Goal: Communication & Community: Answer question/provide support

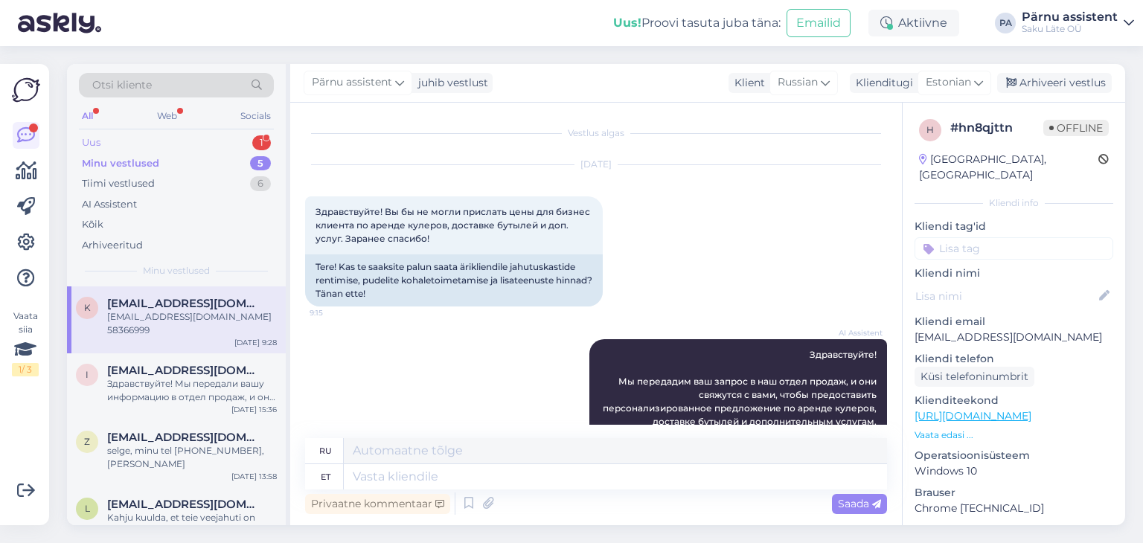
scroll to position [440, 0]
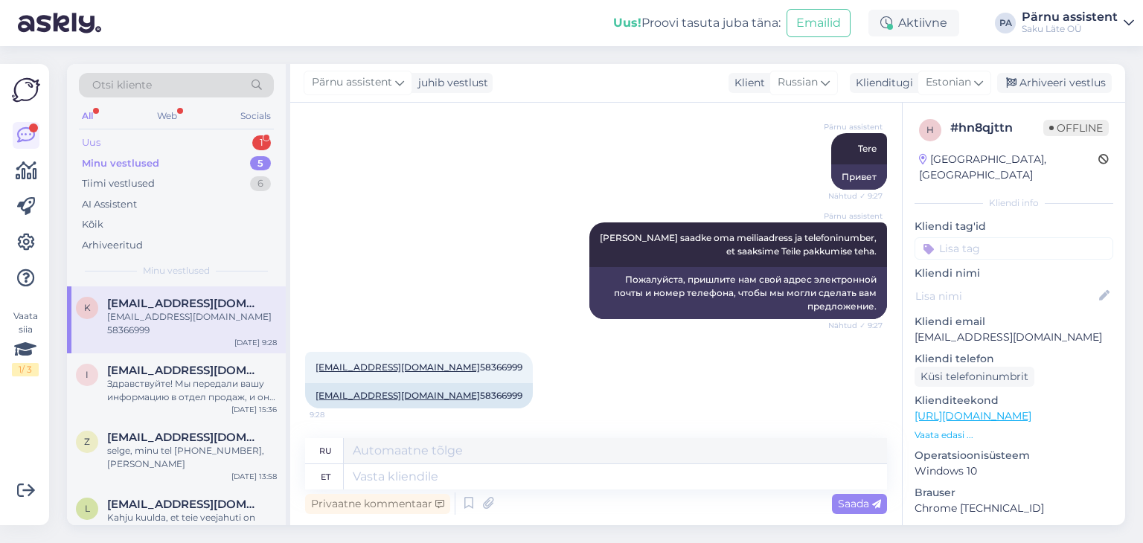
click at [110, 141] on div "Uus 1" at bounding box center [176, 142] width 195 height 21
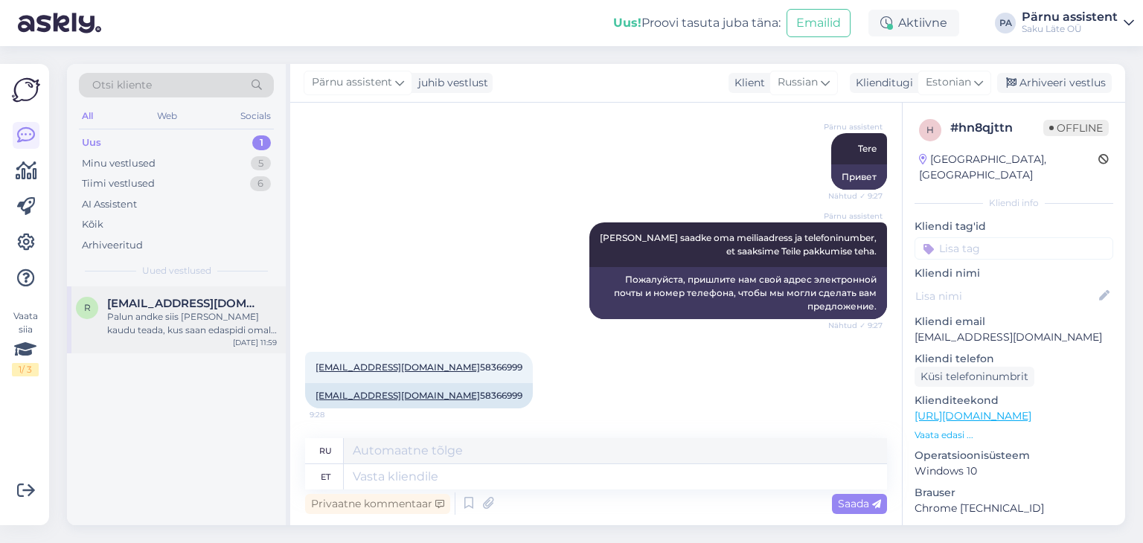
click at [167, 310] on div "Palun andke siis [PERSON_NAME] kaudu teada, kus saan edaspidi omale teie vett. …" at bounding box center [192, 323] width 170 height 27
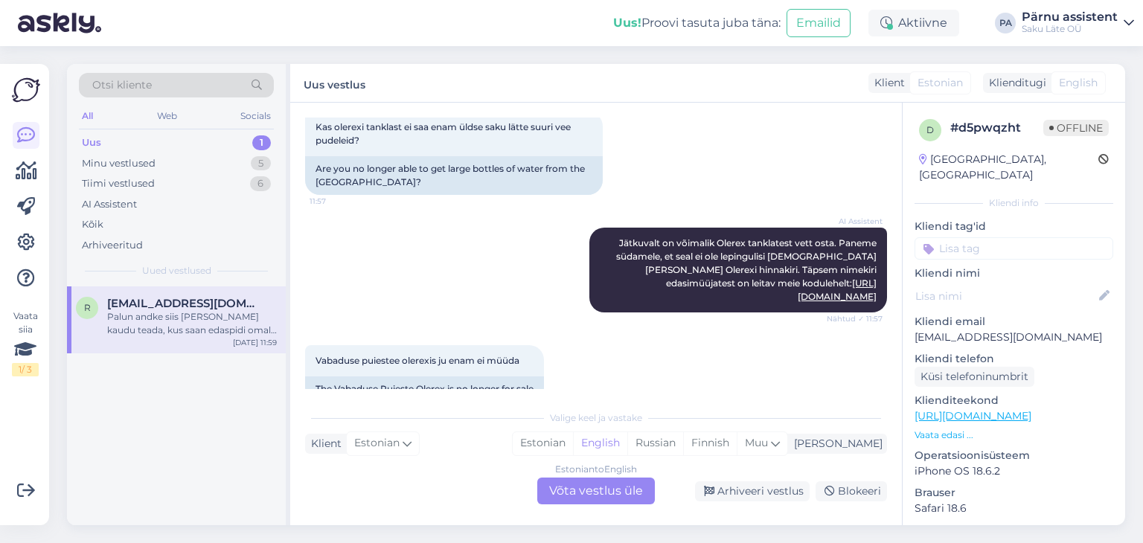
scroll to position [150, 0]
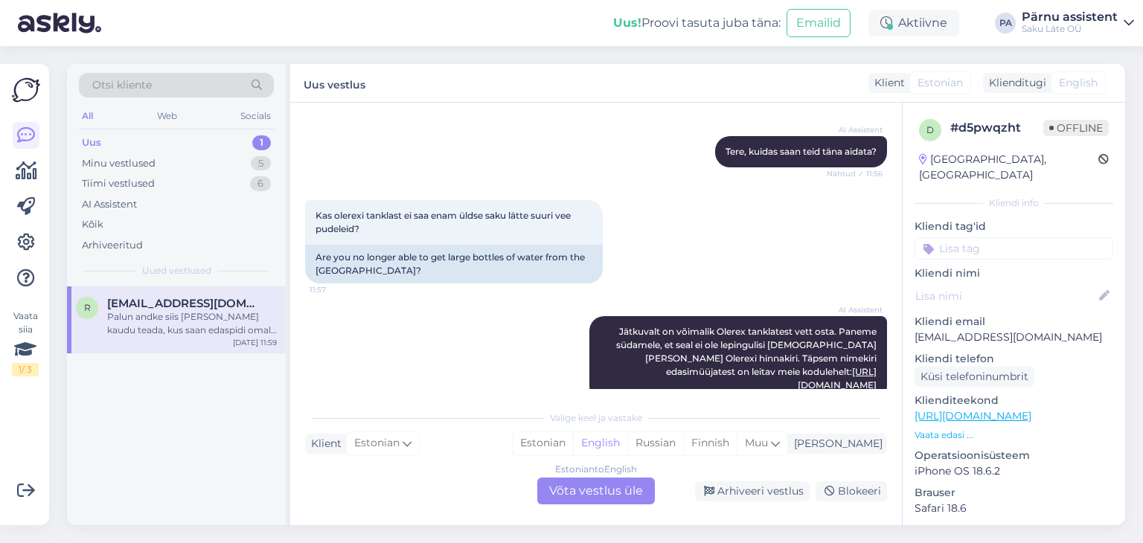
click at [160, 138] on div "Uus 1" at bounding box center [176, 142] width 195 height 21
click at [155, 158] on div "Minu vestlused 5" at bounding box center [176, 163] width 195 height 21
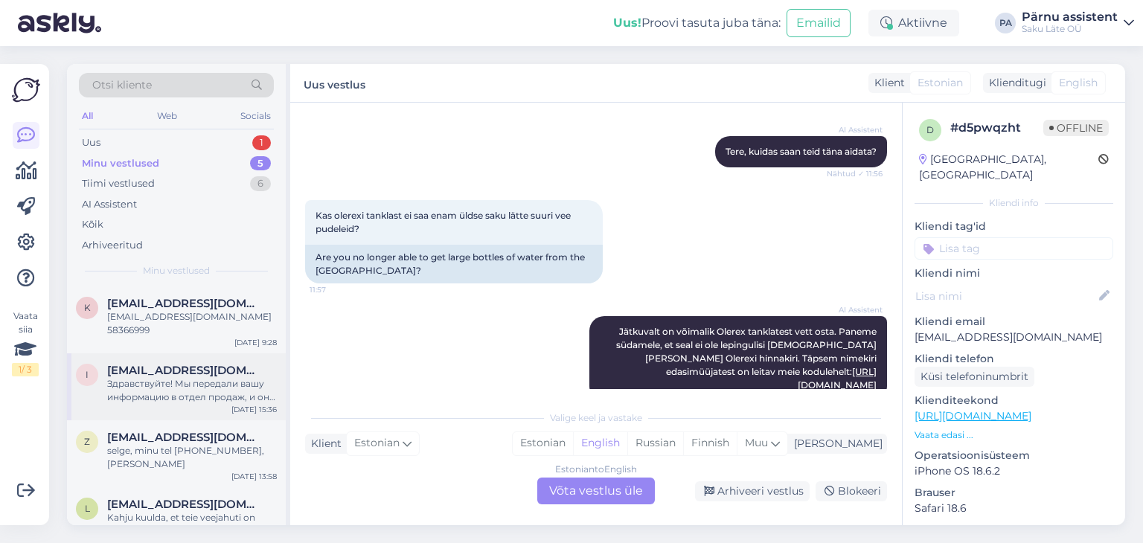
click at [179, 373] on span "[EMAIL_ADDRESS][DOMAIN_NAME]" at bounding box center [184, 370] width 155 height 13
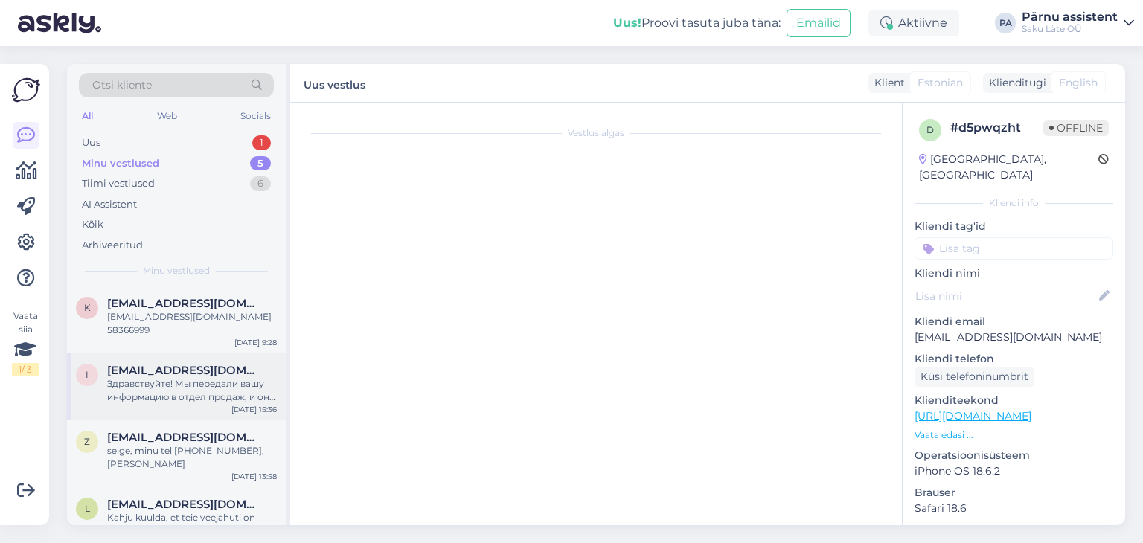
scroll to position [0, 0]
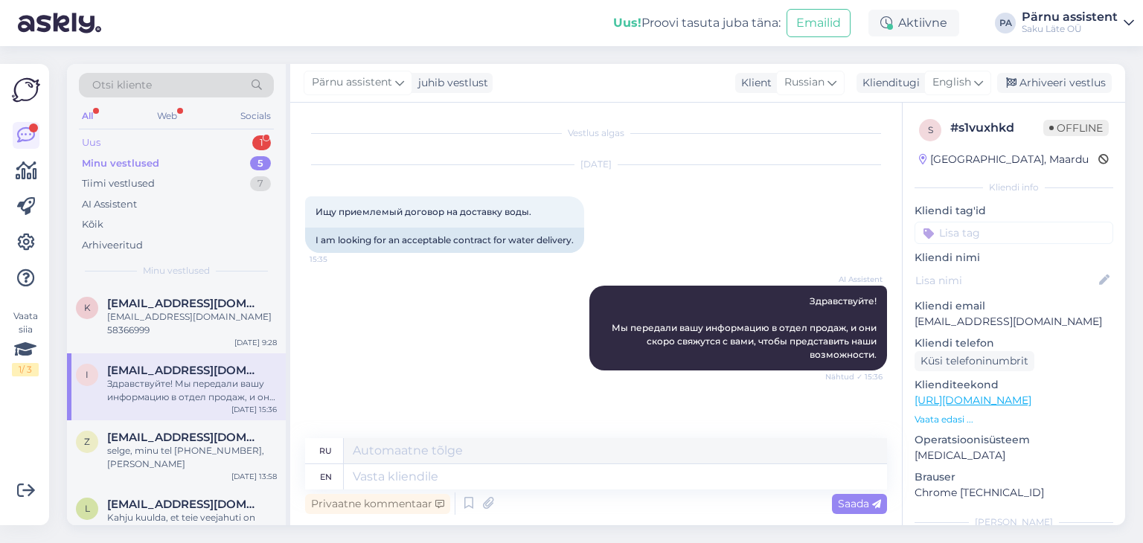
click at [152, 138] on div "Uus 1" at bounding box center [176, 142] width 195 height 21
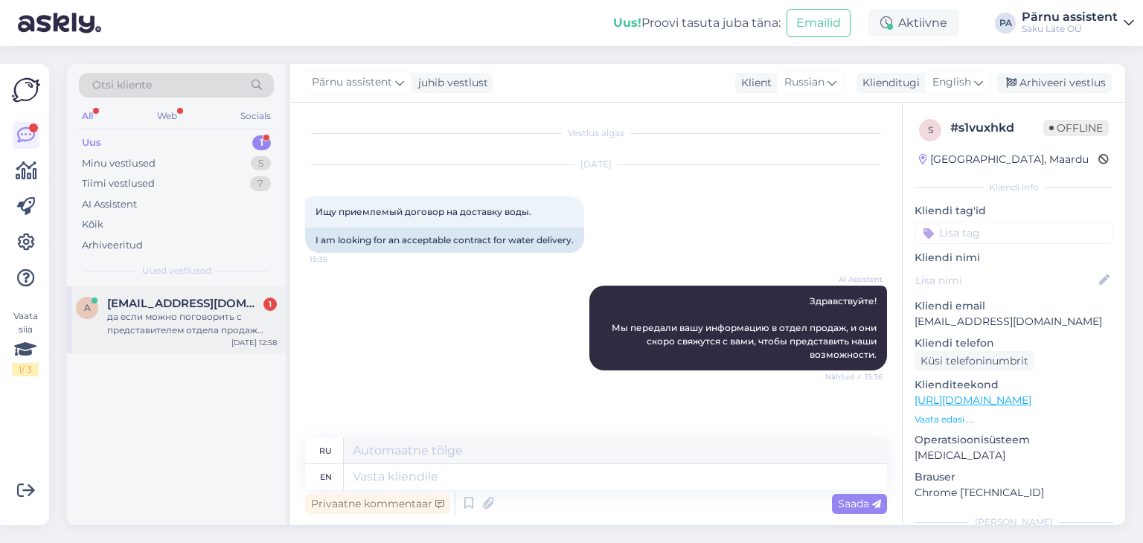
click at [170, 320] on div "да если можно поговорить с представителем отдела продаж поскольку по вашему тел…" at bounding box center [192, 323] width 170 height 27
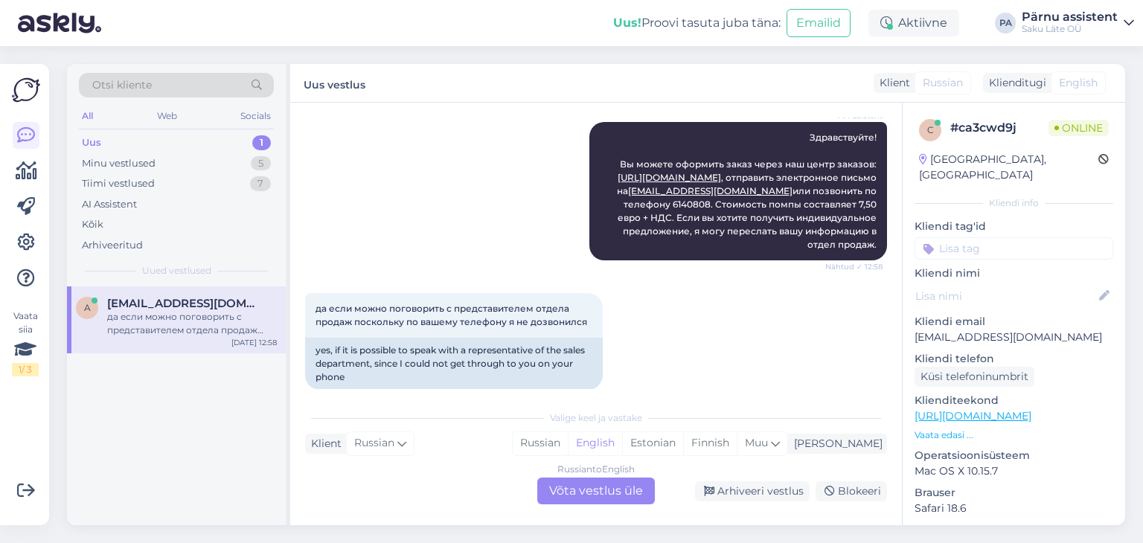
scroll to position [194, 0]
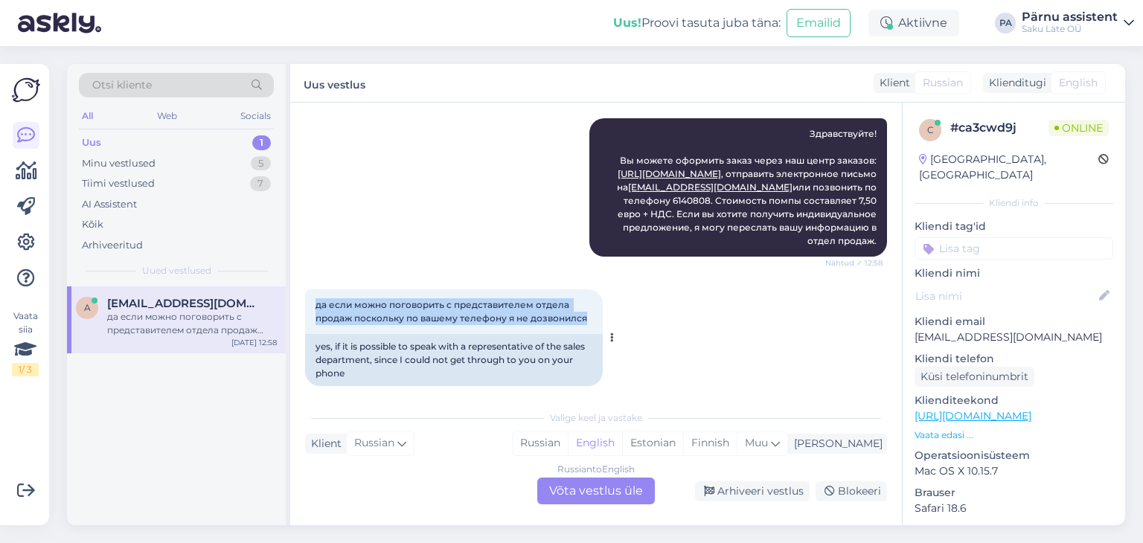
drag, startPoint x: 585, startPoint y: 305, endPoint x: 314, endPoint y: 293, distance: 271.8
click at [314, 293] on div "да если можно поговорить с представителем отдела продаж поскольку по вашему тел…" at bounding box center [454, 311] width 298 height 45
copy span "да если можно поговорить с представителем отдела продаж поскольку по вашему тел…"
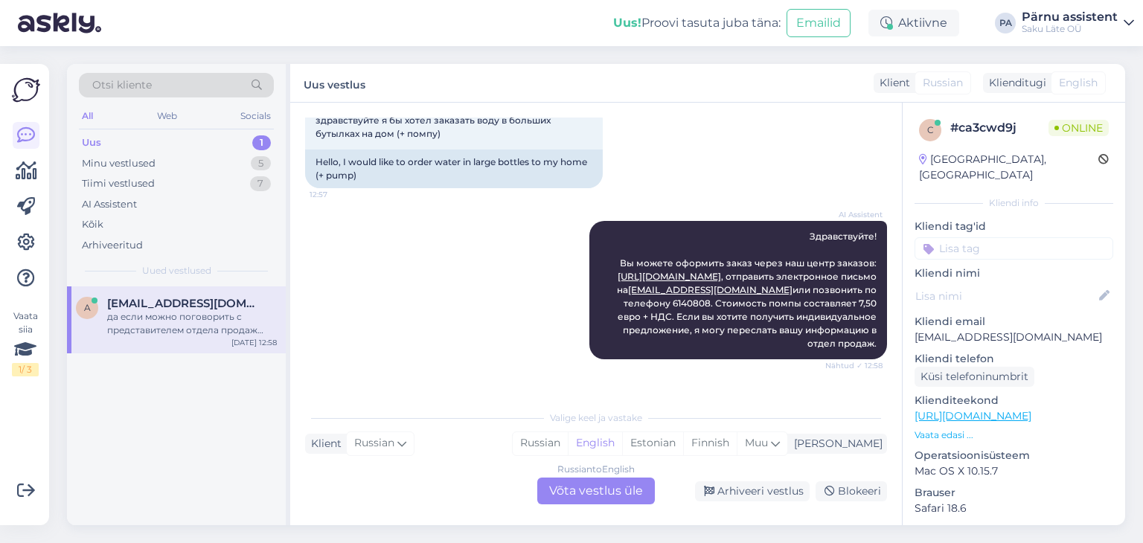
scroll to position [0, 0]
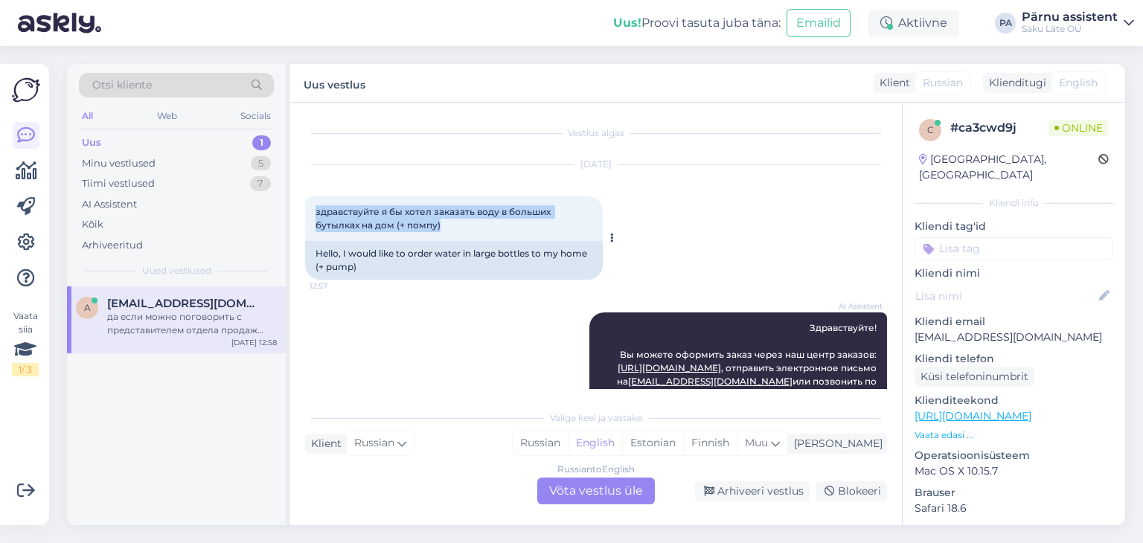
drag, startPoint x: 440, startPoint y: 225, endPoint x: 312, endPoint y: 211, distance: 128.6
click at [312, 211] on div "здравствуйте я бы хотел заказать воду в больших бутылках на дом (+ помпу) 12:57" at bounding box center [454, 218] width 298 height 45
copy span "здравствуйте я бы хотел заказать воду в больших бутылках на дом (+ помпу)"
click at [553, 492] on div "Russian to English Võta vestlus üle" at bounding box center [596, 491] width 118 height 27
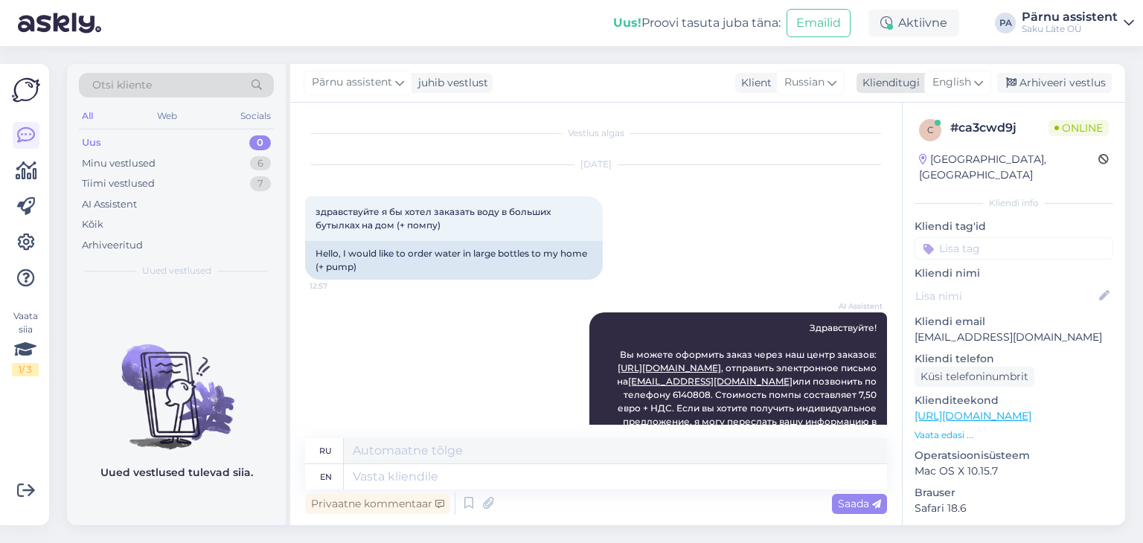
click at [963, 82] on span "English" at bounding box center [951, 82] width 39 height 16
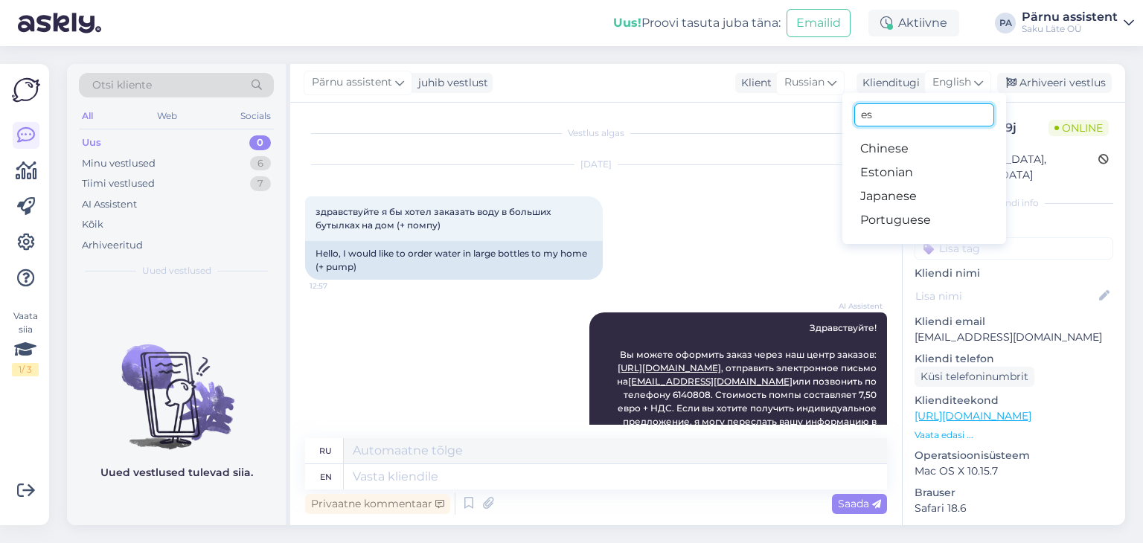
click at [908, 112] on input "es" at bounding box center [924, 114] width 140 height 23
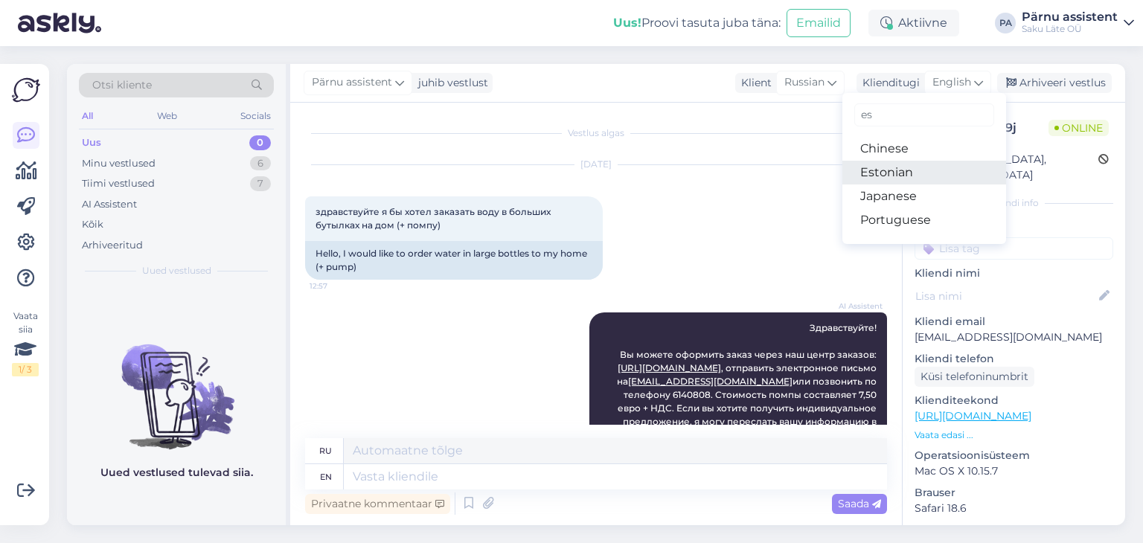
click at [897, 173] on link "Estonian" at bounding box center [924, 173] width 164 height 24
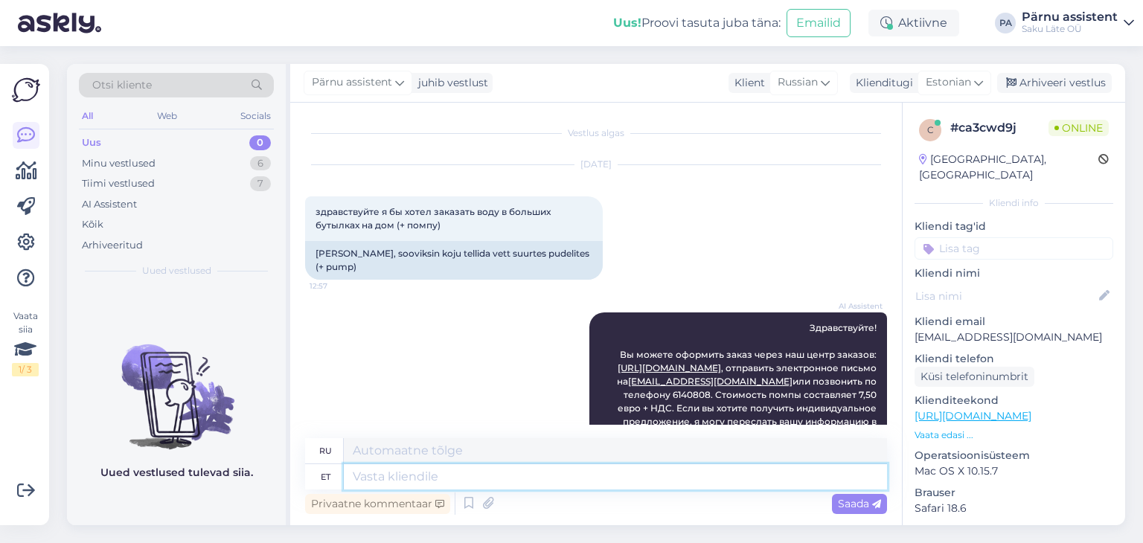
click at [446, 487] on textarea at bounding box center [615, 476] width 543 height 25
type textarea "Tere"
type textarea "Привет"
type textarea "Tere"
click at [842, 501] on span "Saada" at bounding box center [859, 503] width 43 height 13
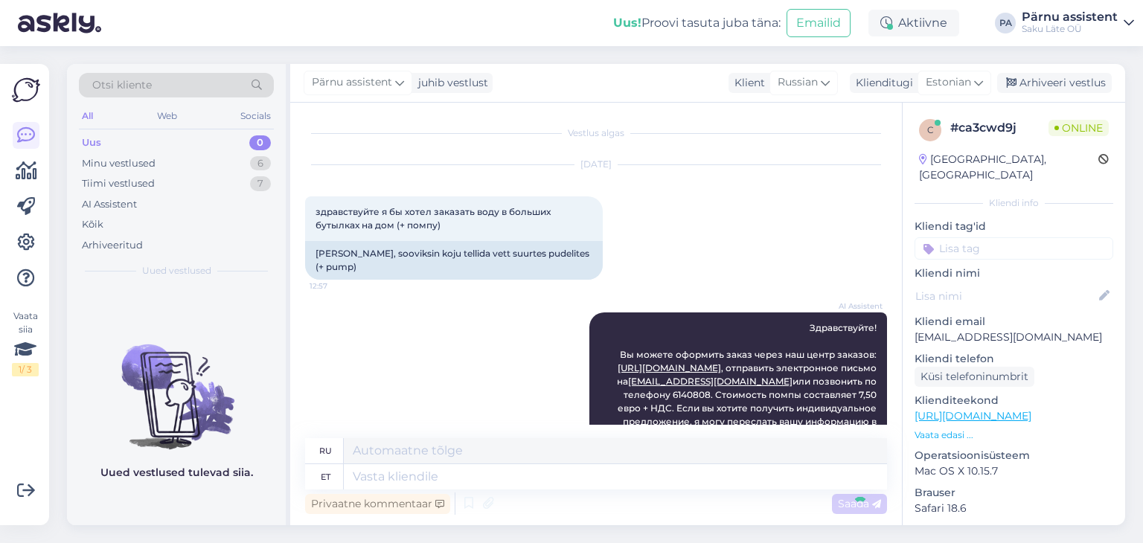
scroll to position [221, 0]
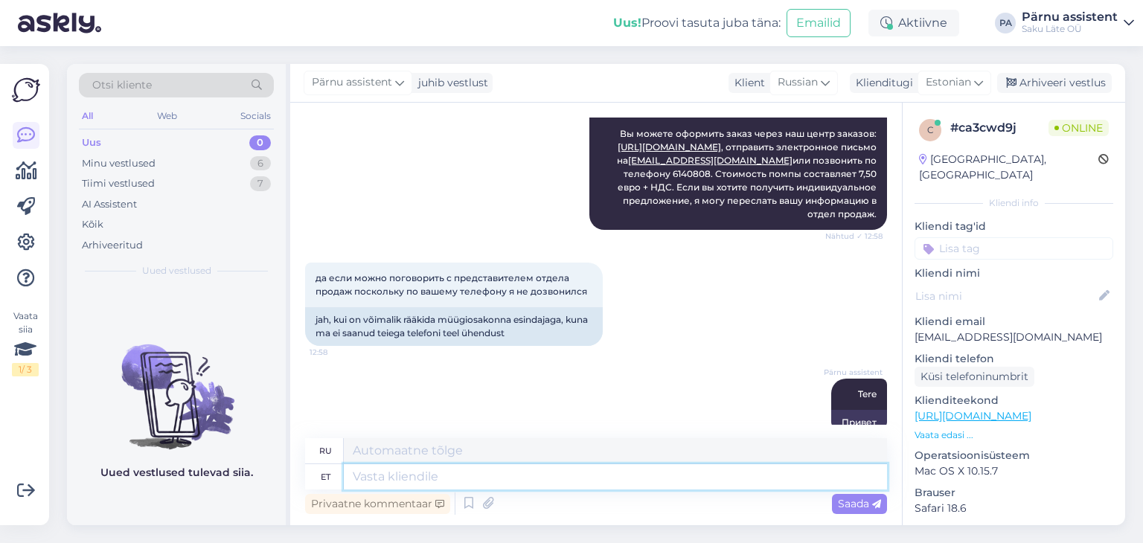
click at [611, 472] on textarea at bounding box center [615, 476] width 543 height 25
type textarea "Ma s"
type textarea "я"
type textarea "Ma saan ar"
type textarea "Я могу"
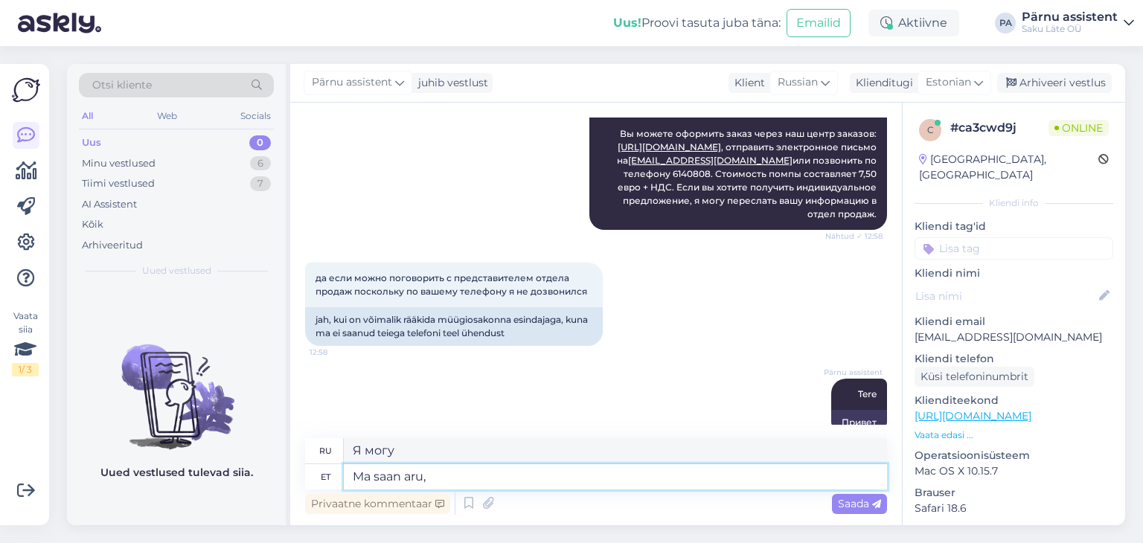
type textarea "Ma saan aru, e"
type textarea "Я понимаю,"
type textarea "Ma saan aru, et s"
type textarea "Я понимаю, что"
type textarea "Ma saan aru, et soovite"
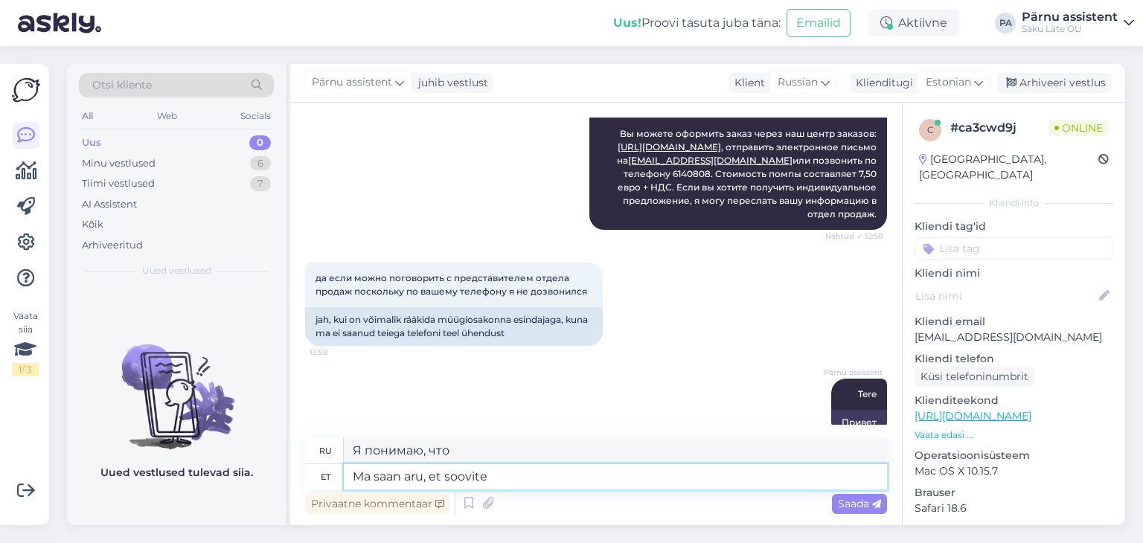
type textarea "Я понимаю, что вы хотите"
type textarea "Ma saan aru, et soovite tulla mei"
type textarea "Я понимаю, что вы хотите приехать."
type textarea "Ma saan aru, et soovite tulla meie"
type textarea "Я понимаю, что вы хотите приехать к нам"
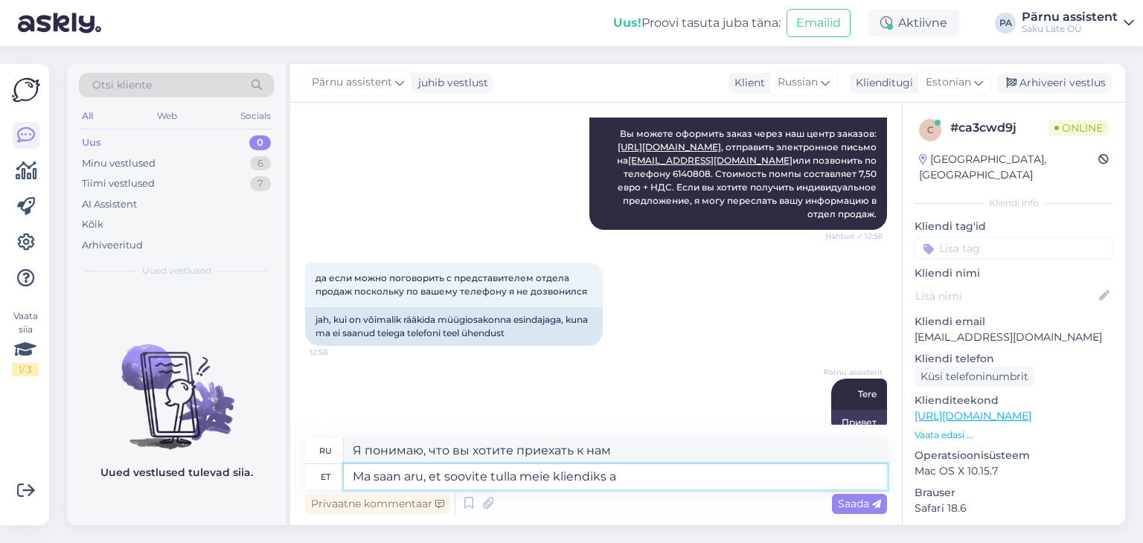
type textarea "Ma saan aru, et soovite tulla meie kliendiks ai"
type textarea "Я понимаю, что вы хотите стать нашим клиентом."
type textarea "Ma saan aru, et soovite tulla meie kliendiks ainult"
type textarea "Я понимаю, что вы хотите стать нашим клиентом только"
type textarea "Ma saan aru, et soovite tulla meie kliendiks ainult veepudelitega"
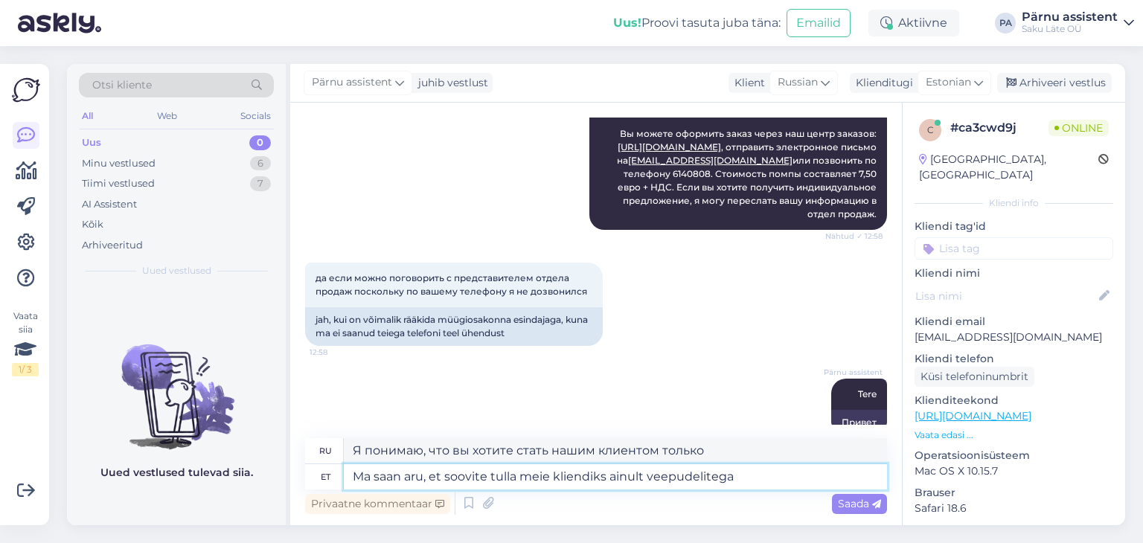
type textarea "Я понимаю, что вы хотите стать нашим клиентом только в плане приобретения бутыл…"
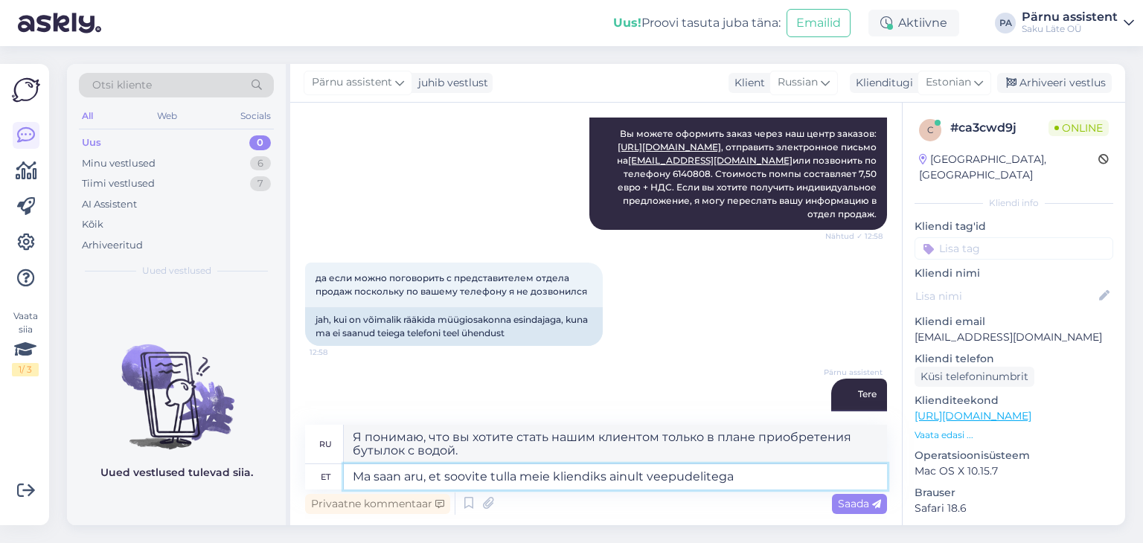
type textarea "Ma saan aru, et soovite tulla meie kliendiks ainult veepudelitega ?"
type textarea "Я правильно понимаю, что вы хотите стать нашим клиентом только в плане приобрет…"
type textarea "Ma saan aru, et soovite tulla meie kliendiks ainult veepudelitega ?"
click at [858, 508] on span "Saada" at bounding box center [859, 503] width 43 height 13
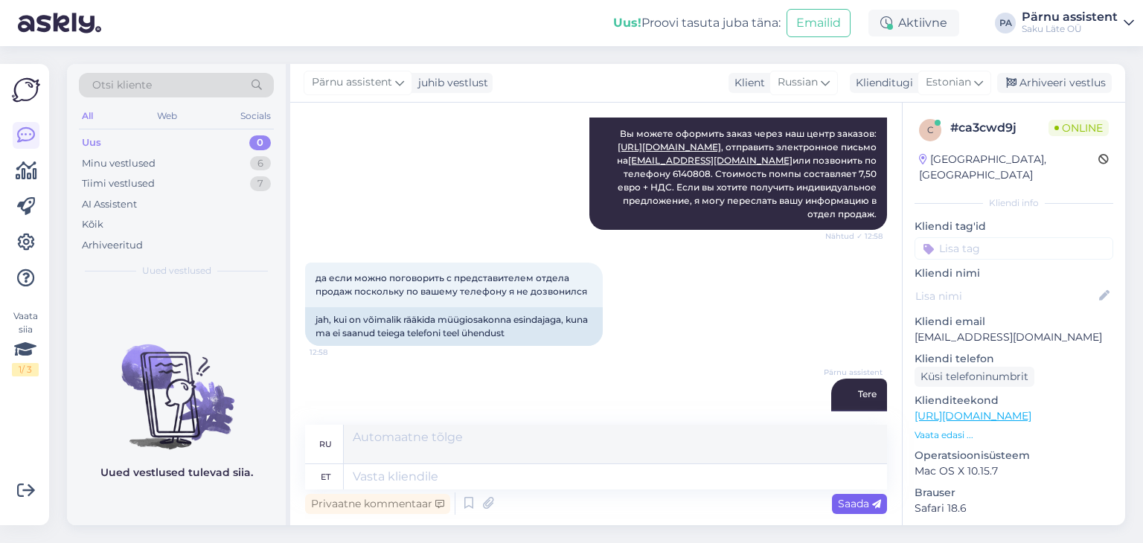
scroll to position [337, 0]
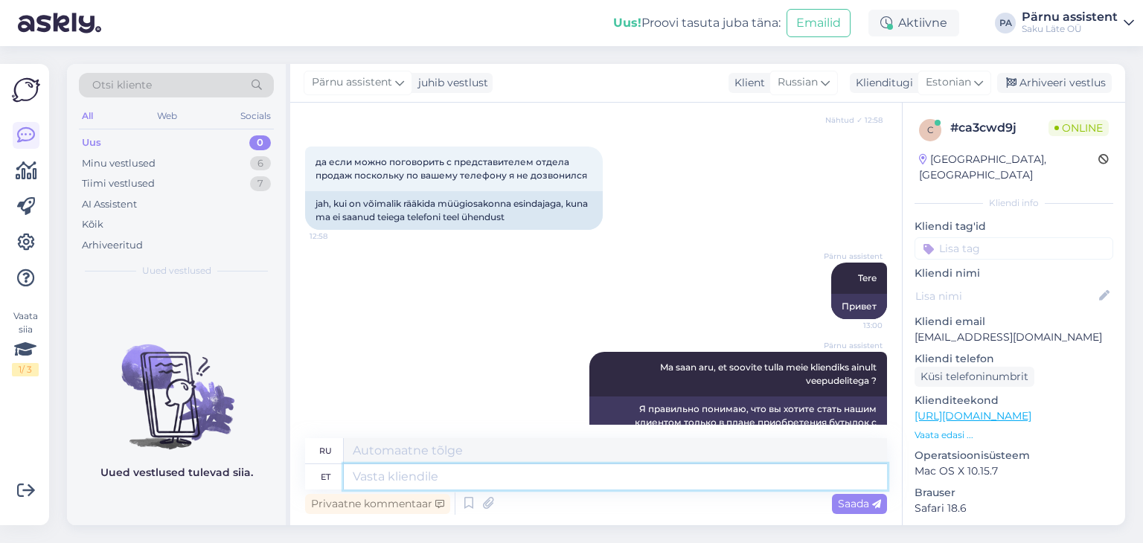
click at [714, 472] on textarea at bounding box center [615, 476] width 543 height 25
type textarea "Siis"
type textarea "Затем"
type textarea "Siis pau"
type textarea "Затем [PERSON_NAME]"
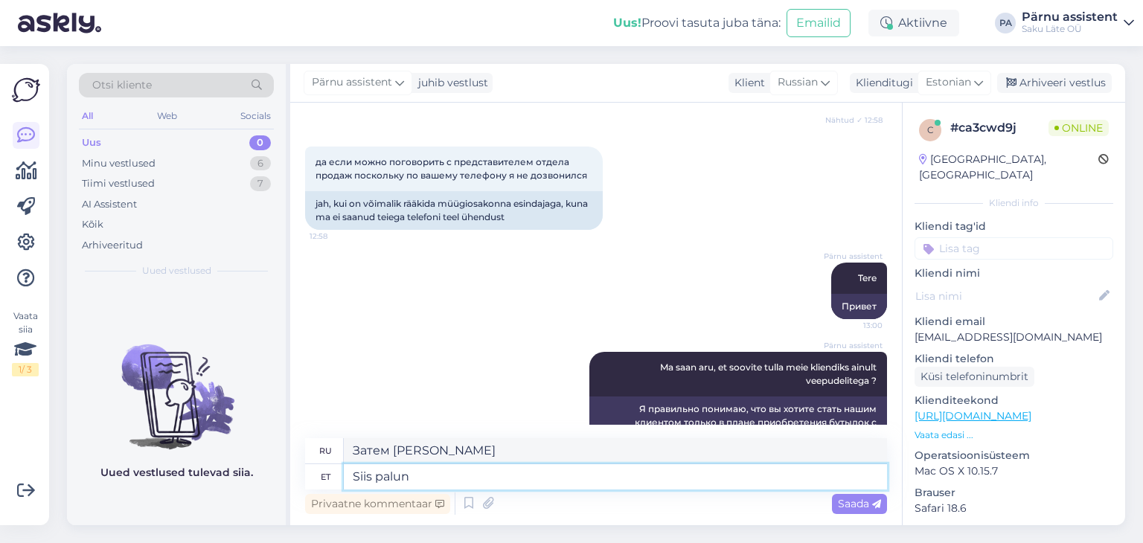
type textarea "Siis palun"
type textarea "Тогда пожалуйста"
type textarea "Siis palun saatke m"
type textarea "Тогда, пожалуйста, отправьте"
type textarea "Siis palun saatke meile"
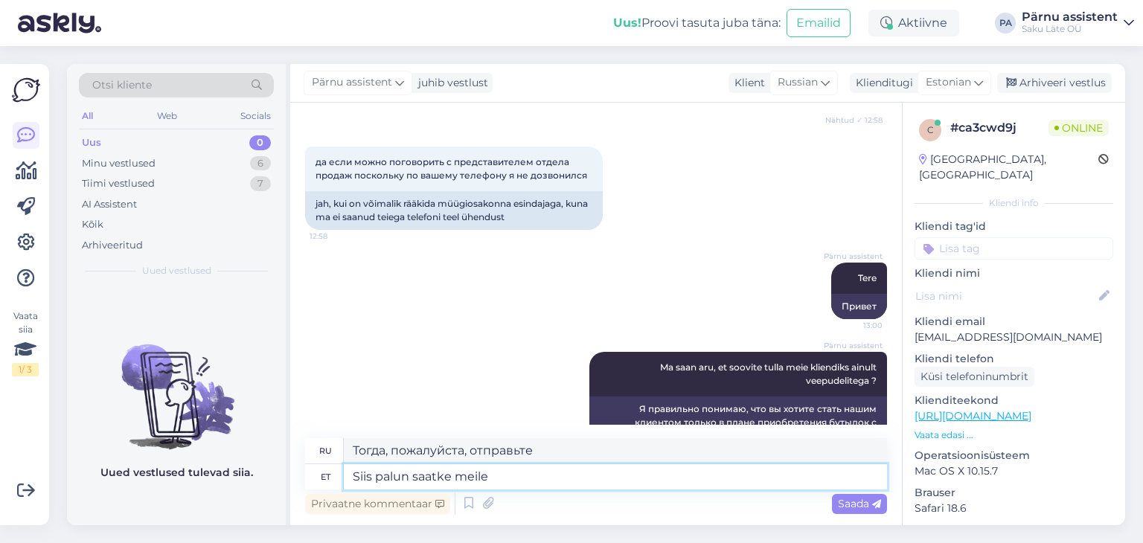
type textarea "Тогда, пожалуйста, пришлите нам"
type textarea "Siis palun saatke [PERSON_NAME]"
type textarea "Тогда, пожалуйста, пришлите нам ваш"
type textarea "Siis palun saatke [PERSON_NAME] telefoninumber ja"
type textarea "Тогда пришлите нам, пожалуйста, свой номер телефона."
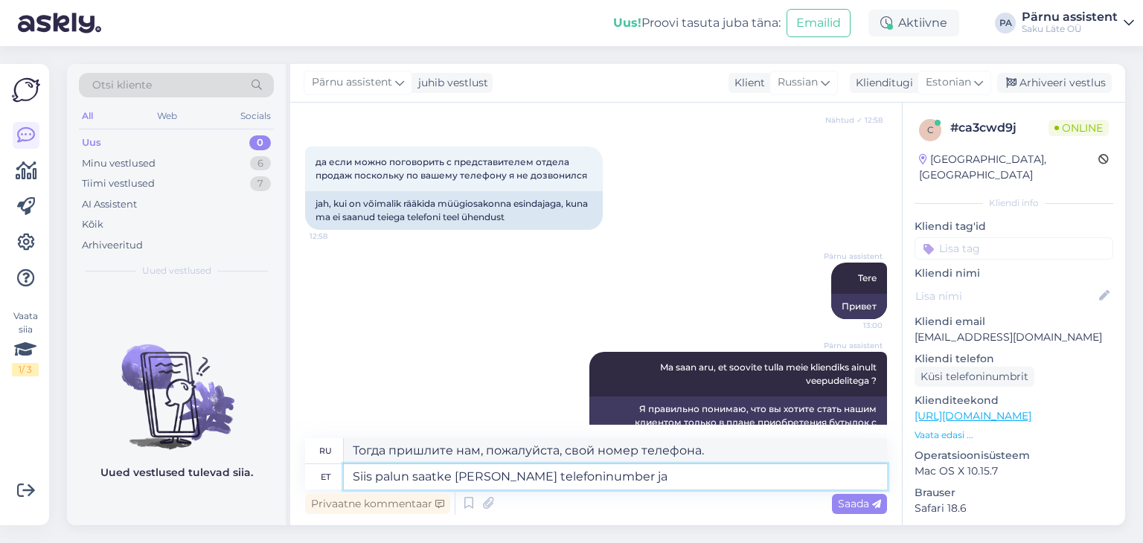
type textarea "Siis palun saatke [PERSON_NAME] telefoninumber ja"
type textarea "Тогда, пожалуйста, пришлите нам свой номер телефона [PERSON_NAME]"
type textarea "Siis palun saatke [PERSON_NAME] telefoninumber ja e"
type textarea "Тогда пришлите нам, пожалуйста, свой номер телефона и адрес электронной почты."
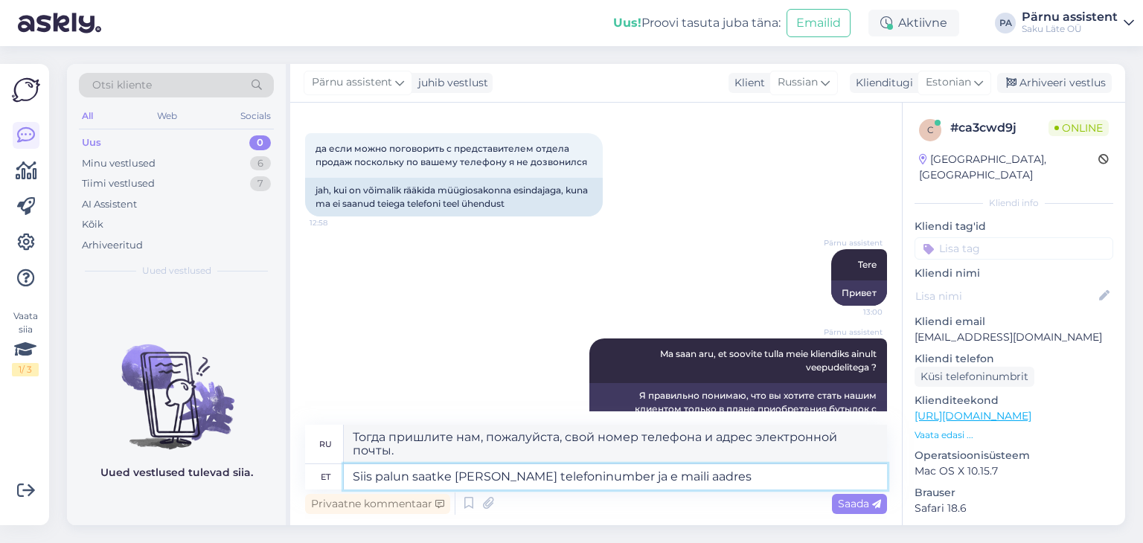
type textarea "Siis palun saatke [PERSON_NAME] telefoninumber ja e maili aadress"
type textarea "Тогда, пожалуйста, пришлите нам свой номер телефона и адрес электронной почты."
type textarea "Siis palun saatke [PERSON_NAME] telefoninumber ja e maili aadress,"
type textarea "Тогда, пожалуйста, пришлите нам свой номер телефона и адрес электронной почты,"
type textarea "Siis palun saatke [PERSON_NAME] telefoninumber ja e maili aadress, et"
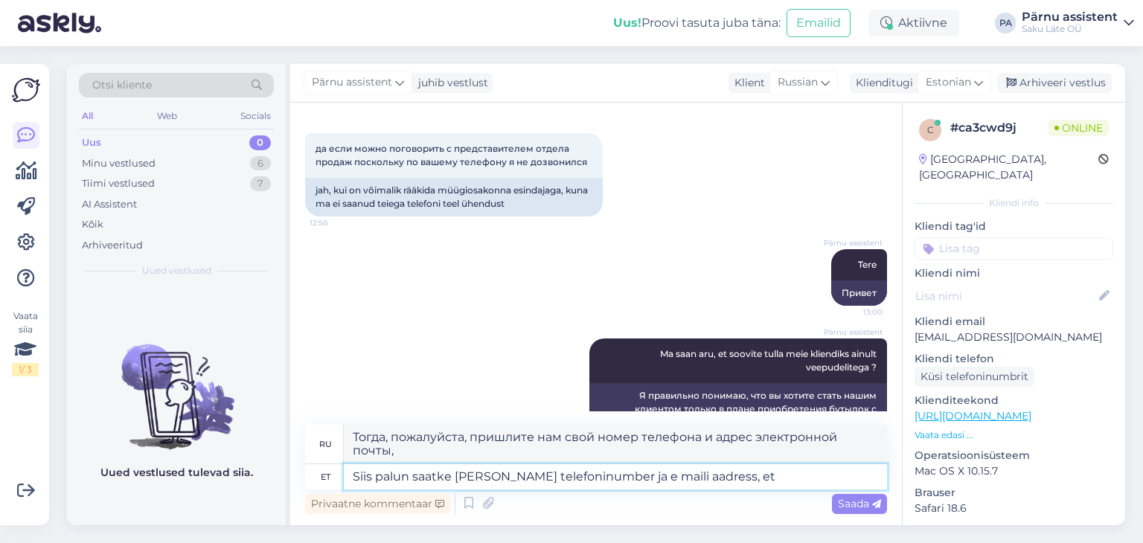
type textarea "Тогда, пожалуйста, пришлите нам свой номер телефона и адрес электронной почты, …"
type textarea "Siis palun saatke [PERSON_NAME] telefoninumber ja e maili aadress, et müügiesin…"
type textarea "Тогда пришлите нам свой номер телефона и адрес электронной почты, чтобы провест…"
type textarea "Siis palun saatke [PERSON_NAME] telefoninumber ja e maili aadress, et müügiesin…"
type textarea "Тогда пришлите нам свой номер телефона и адрес электронной почты, чтобы мы могл…"
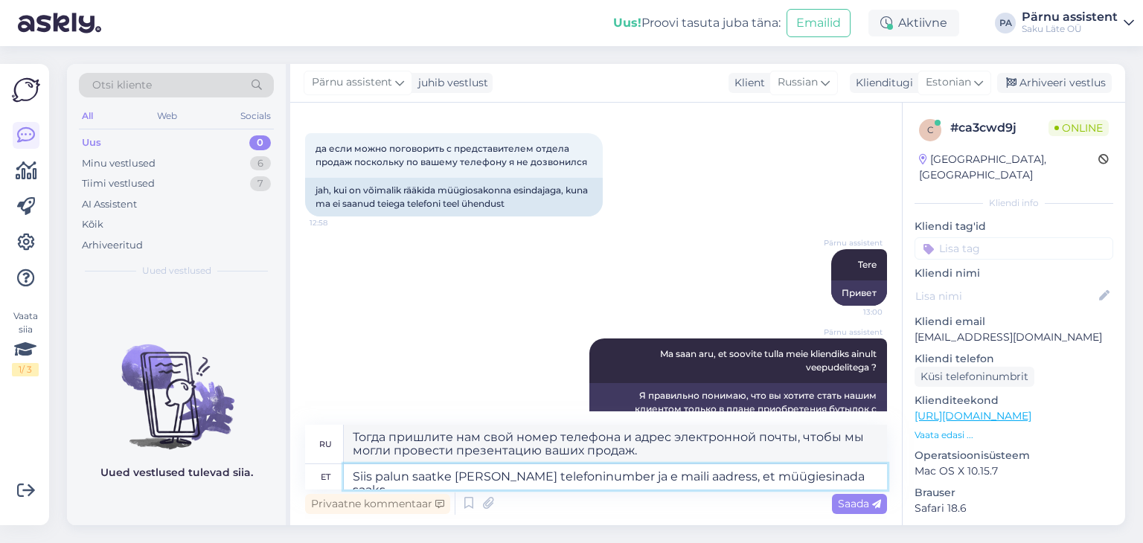
type textarea "Siis palun saatke [PERSON_NAME] telefoninumber ja e maili aadress, et müügiesin…"
type textarea "Тогда пришлите нам свой номер телефона и адрес электронной почты, чтобы мы могл…"
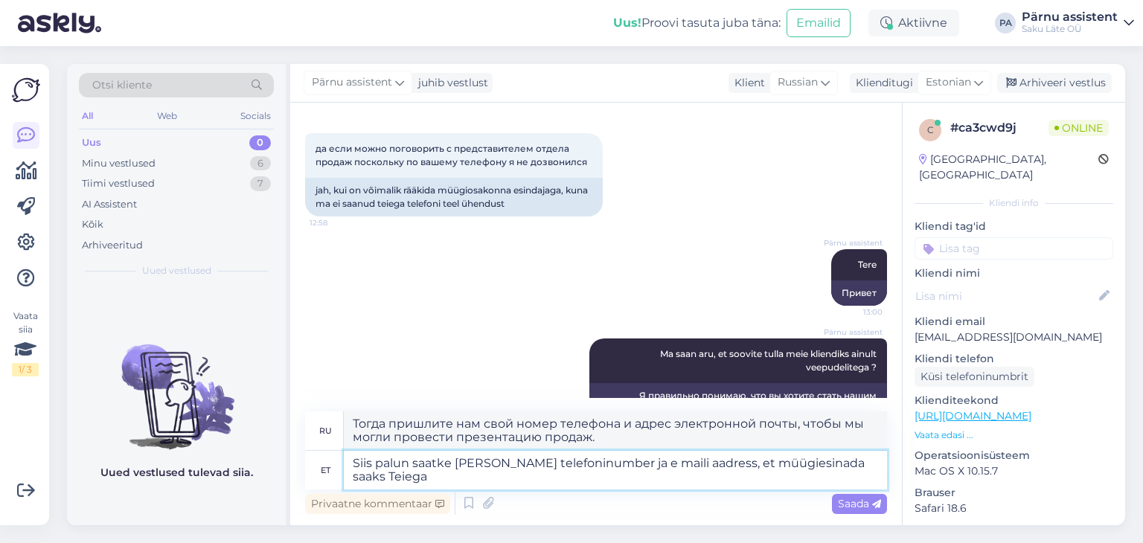
type textarea "Siis palun saatke [PERSON_NAME] telefoninumber ja e maili aadress, et müügiesin…"
type textarea "Затем отправьте нам свой номер телефона и адрес электронной почты, чтобы торгов…"
type textarea "Siis palun saatke [PERSON_NAME] telefoninumber ja e maili aadress, et müügiesin…"
type textarea "Тогда, пожалуйста, пришлите нам свой номер телефона и адрес электронной почты, …"
click at [661, 460] on textarea "Siis palun saatke [PERSON_NAME] telefoninumber ja e maili aadress, et müügiesin…" at bounding box center [615, 470] width 543 height 39
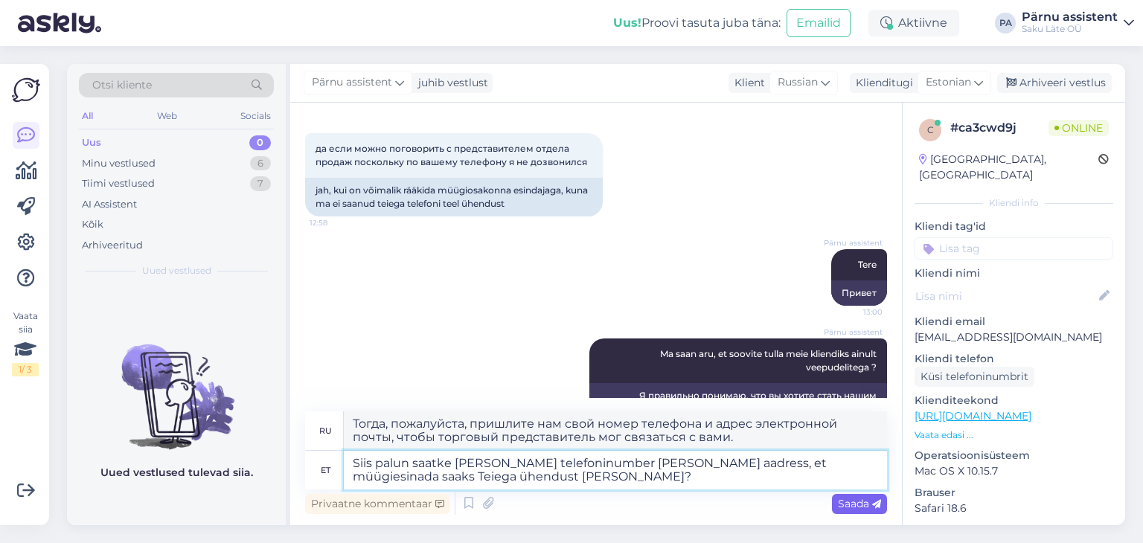
type textarea "Siis palun saatke [PERSON_NAME] telefoninumber [PERSON_NAME] aadress, et müügie…"
click at [845, 501] on span "Saada" at bounding box center [859, 503] width 43 height 13
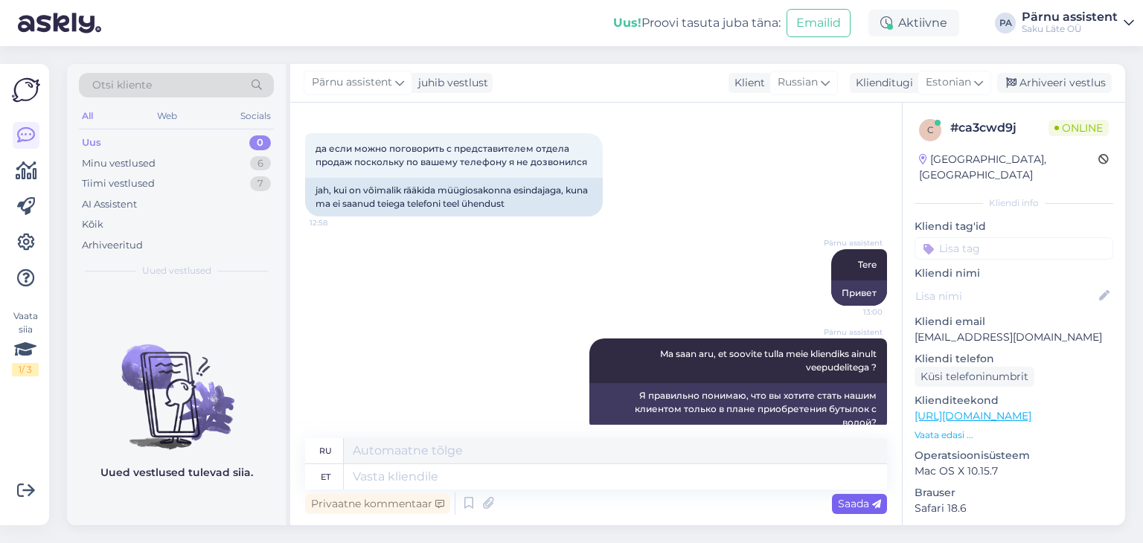
scroll to position [466, 0]
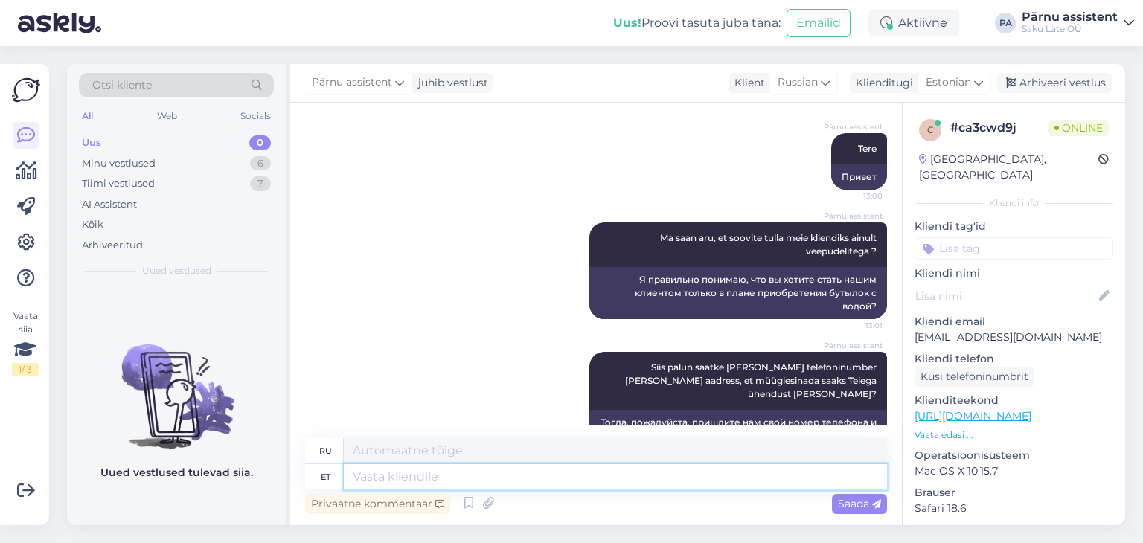
click at [714, 481] on textarea at bounding box center [615, 476] width 543 height 25
click at [151, 164] on div "Minu vestlused" at bounding box center [119, 163] width 74 height 15
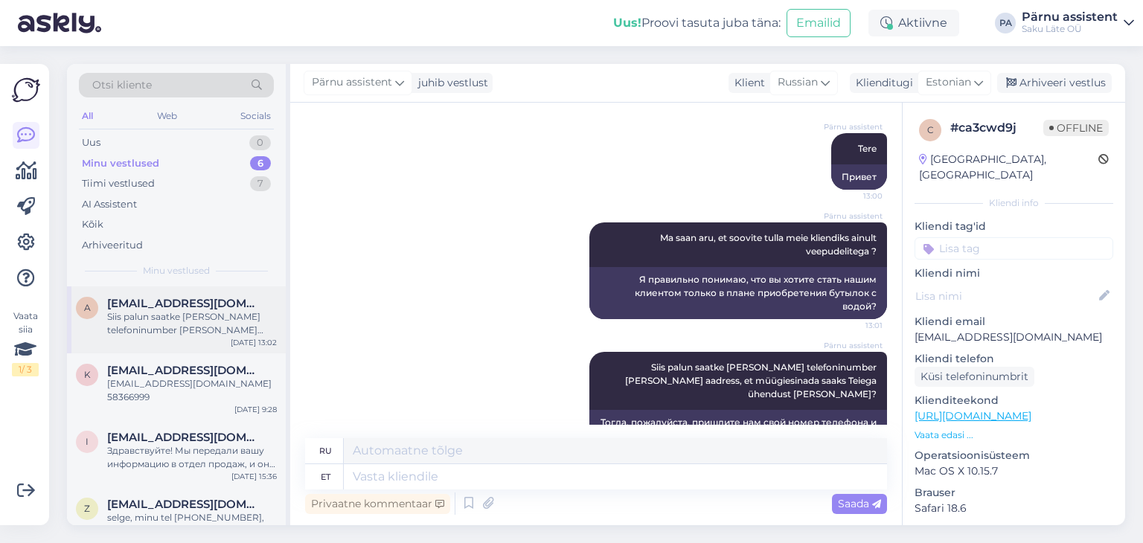
click at [199, 307] on span "[EMAIL_ADDRESS][DOMAIN_NAME]" at bounding box center [184, 303] width 155 height 13
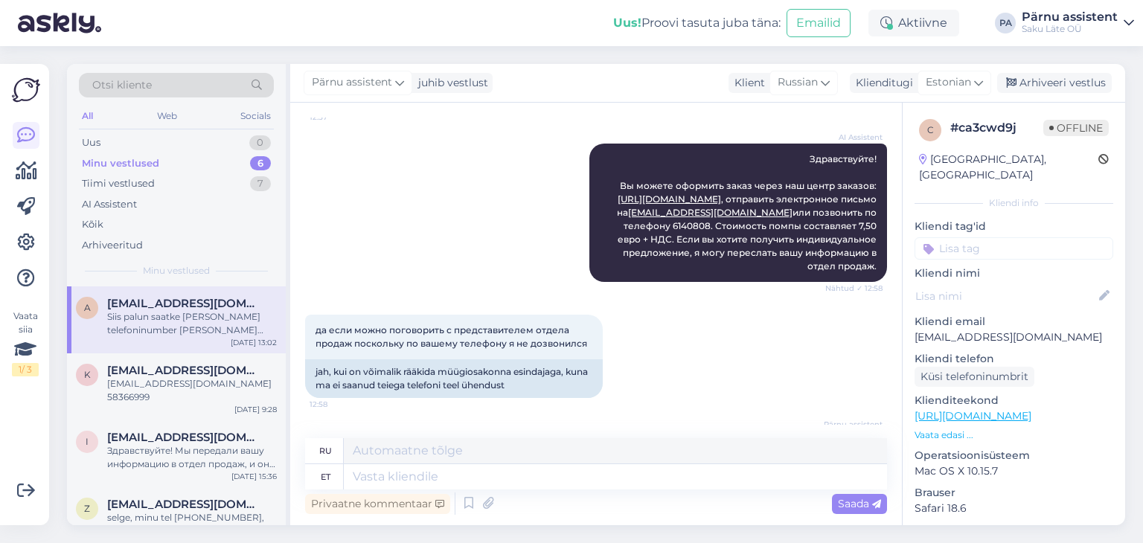
scroll to position [392, 0]
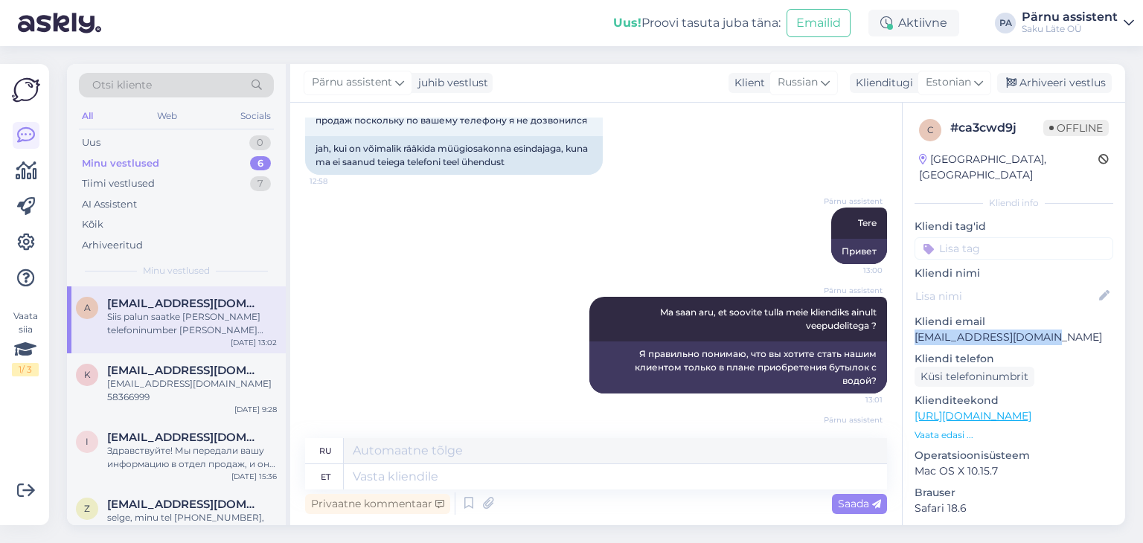
drag, startPoint x: 1043, startPoint y: 325, endPoint x: 915, endPoint y: 324, distance: 128.0
click at [915, 330] on p "[EMAIL_ADDRESS][DOMAIN_NAME]" at bounding box center [1013, 338] width 199 height 16
copy p "[EMAIL_ADDRESS][DOMAIN_NAME]"
click at [193, 373] on span "[EMAIL_ADDRESS][DOMAIN_NAME]" at bounding box center [184, 370] width 155 height 13
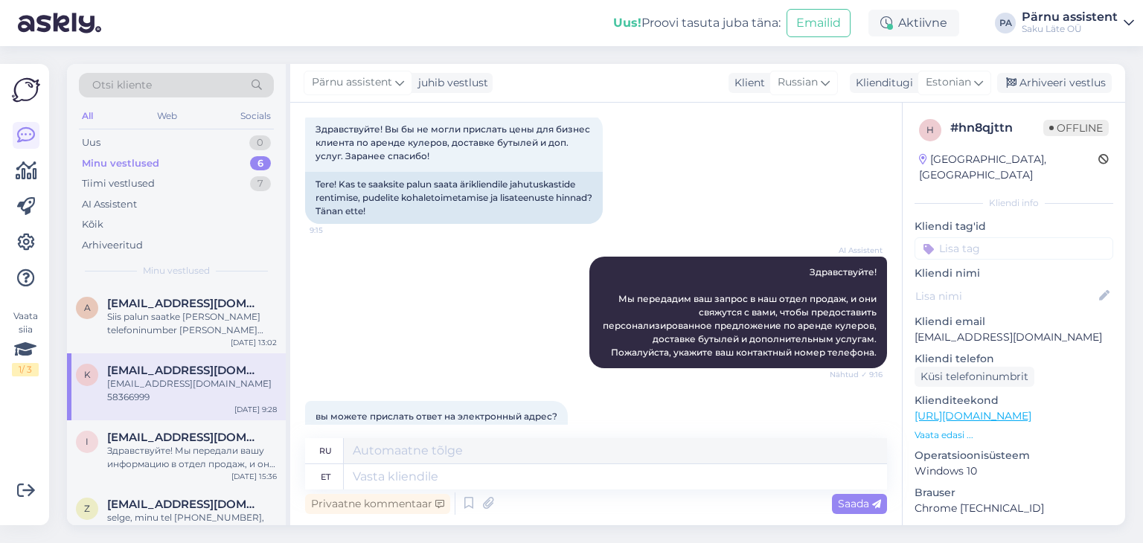
scroll to position [0, 0]
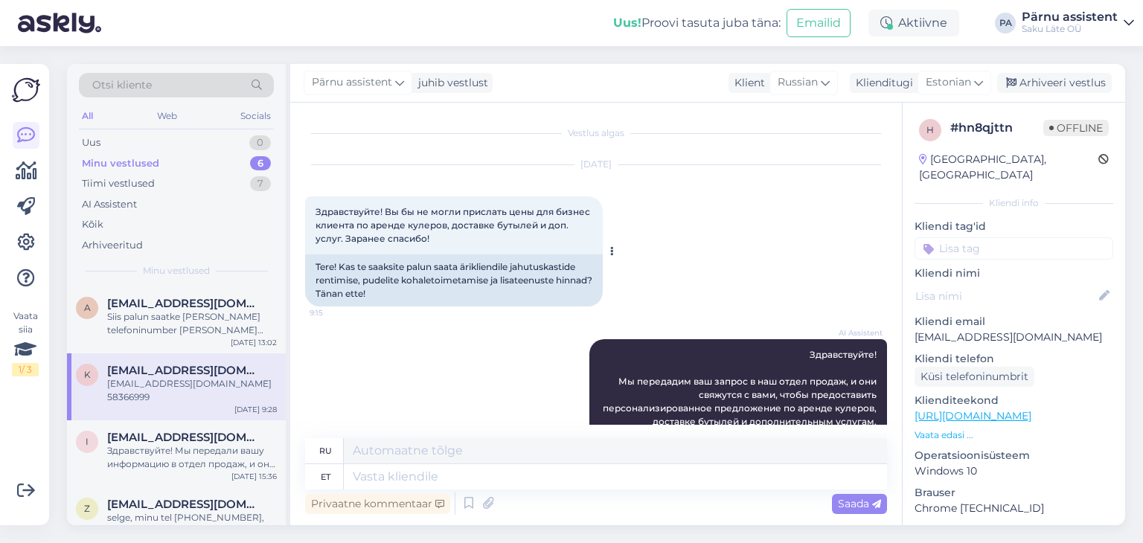
drag, startPoint x: 432, startPoint y: 240, endPoint x: 315, endPoint y: 206, distance: 122.2
click at [315, 206] on div "Здравствуйте! Вы бы не могли прислать цены для бизнес клиента по аренде кулеров…" at bounding box center [454, 225] width 298 height 58
copy span "Здравствуйте! Вы бы не могли прислать цены для бизнес клиента по аренде кулеров…"
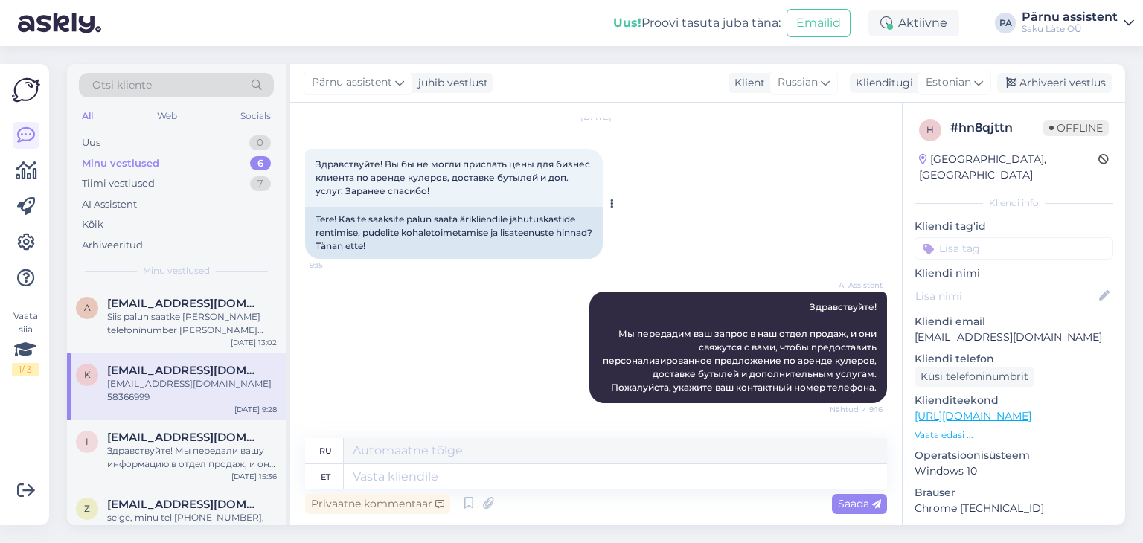
scroll to position [74, 0]
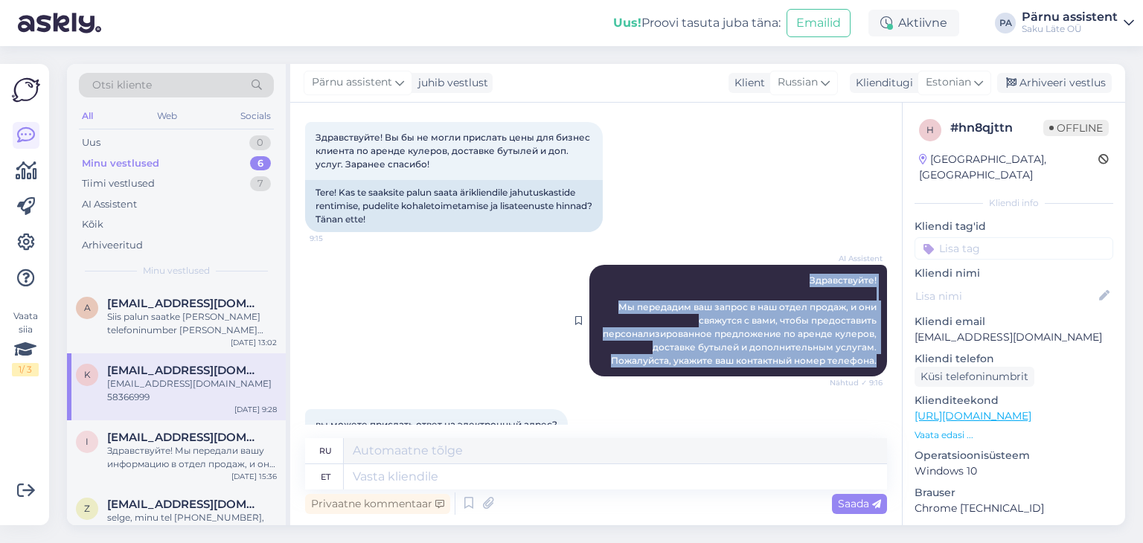
drag, startPoint x: 800, startPoint y: 277, endPoint x: 873, endPoint y: 358, distance: 108.5
click at [873, 358] on div "AI Assistent Здравствуйте! Мы передадим ваш запрос в наш отдел продаж, и они св…" at bounding box center [738, 321] width 298 height 112
copy span "Здравствуйте! Мы передадим ваш запрос в наш отдел продаж, и они свяжутся с вами…"
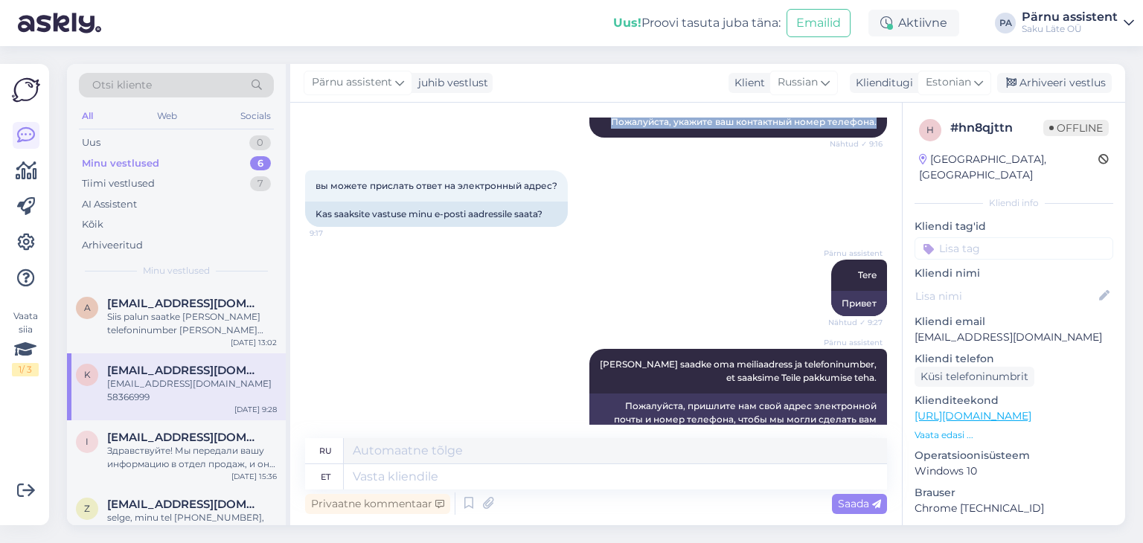
scroll to position [440, 0]
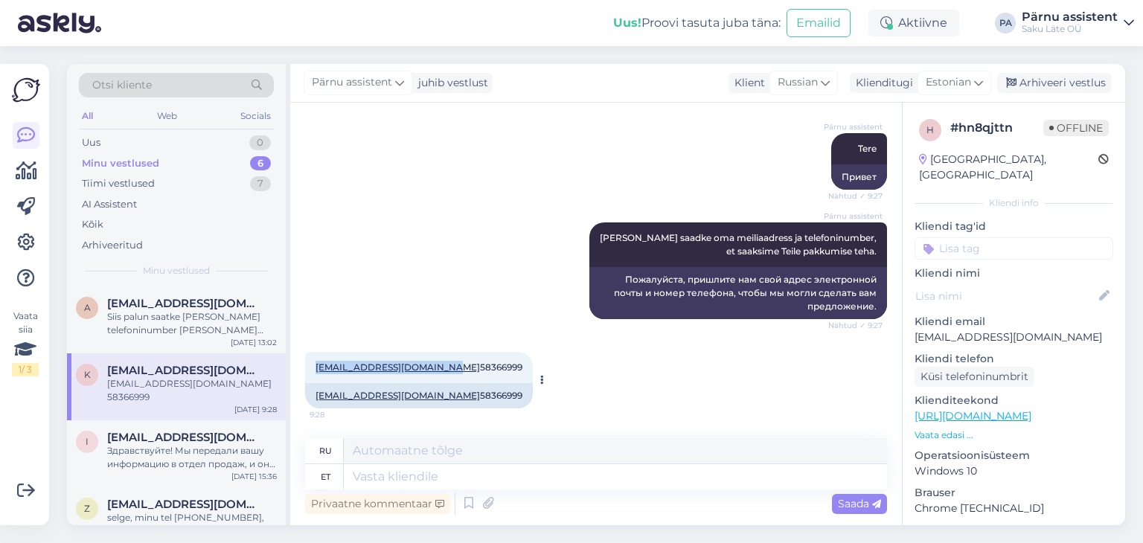
drag, startPoint x: 449, startPoint y: 367, endPoint x: 316, endPoint y: 363, distance: 132.5
click at [316, 363] on span "[EMAIL_ADDRESS][DOMAIN_NAME] 58366999" at bounding box center [418, 367] width 207 height 11
copy link "[EMAIL_ADDRESS][DOMAIN_NAME]"
drag, startPoint x: 494, startPoint y: 366, endPoint x: 449, endPoint y: 363, distance: 44.7
click at [449, 363] on div "[EMAIL_ADDRESS][DOMAIN_NAME] 58366999 9:28" at bounding box center [419, 367] width 228 height 31
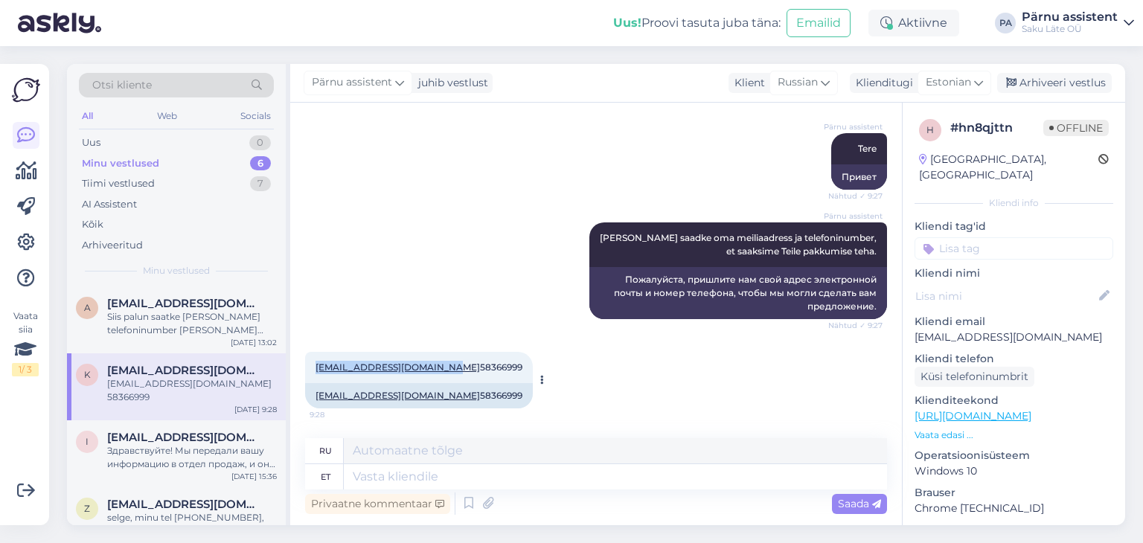
copy span "58366999"
click at [196, 457] on div "Здравствуйте! Мы передали вашу информацию в отдел продаж, и они скоро свяжутся …" at bounding box center [192, 457] width 170 height 27
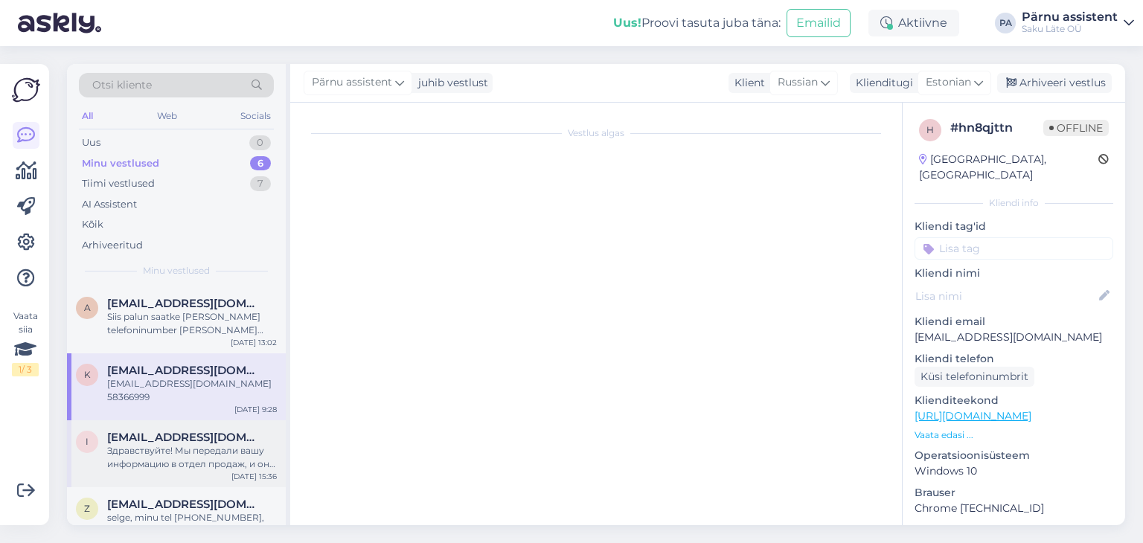
scroll to position [0, 0]
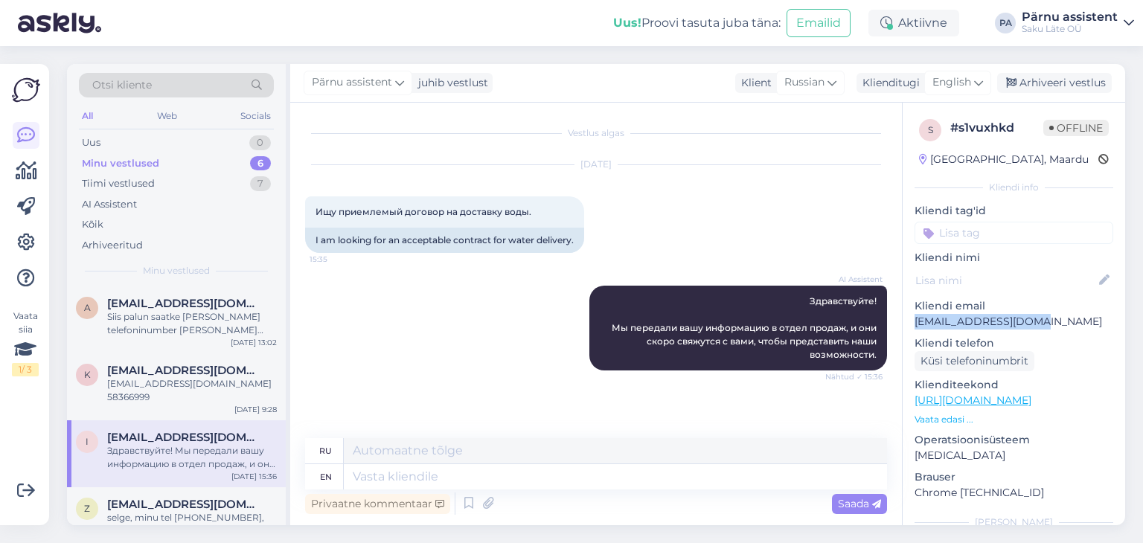
drag, startPoint x: 1012, startPoint y: 325, endPoint x: 914, endPoint y: 316, distance: 99.3
click at [914, 316] on div "s # s1vuxhkd Offline [GEOGRAPHIC_DATA], Maardu Kliendi info Kliendi tag'id Klie…" at bounding box center [1013, 408] width 222 height 611
copy p "[EMAIL_ADDRESS][DOMAIN_NAME]"
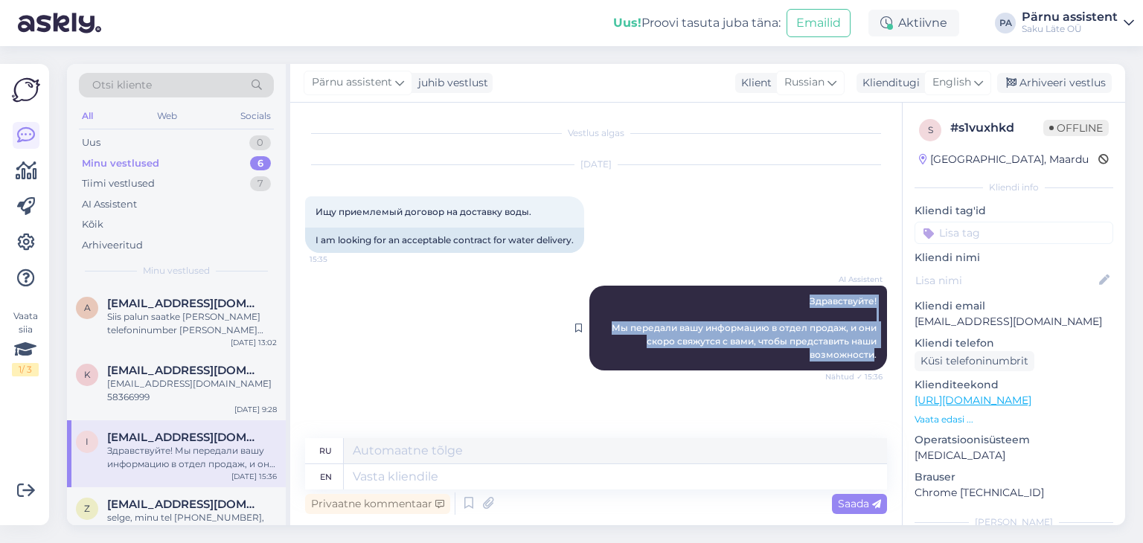
drag, startPoint x: 875, startPoint y: 356, endPoint x: 809, endPoint y: 300, distance: 86.0
click at [809, 300] on span "Здравствуйте! Мы передали вашу информацию в отдел продаж, и они скоро свяжутся …" at bounding box center [744, 327] width 267 height 65
copy span "Здравствуйте! Мы передали вашу информацию в отдел продаж, и они скоро свяжутся …"
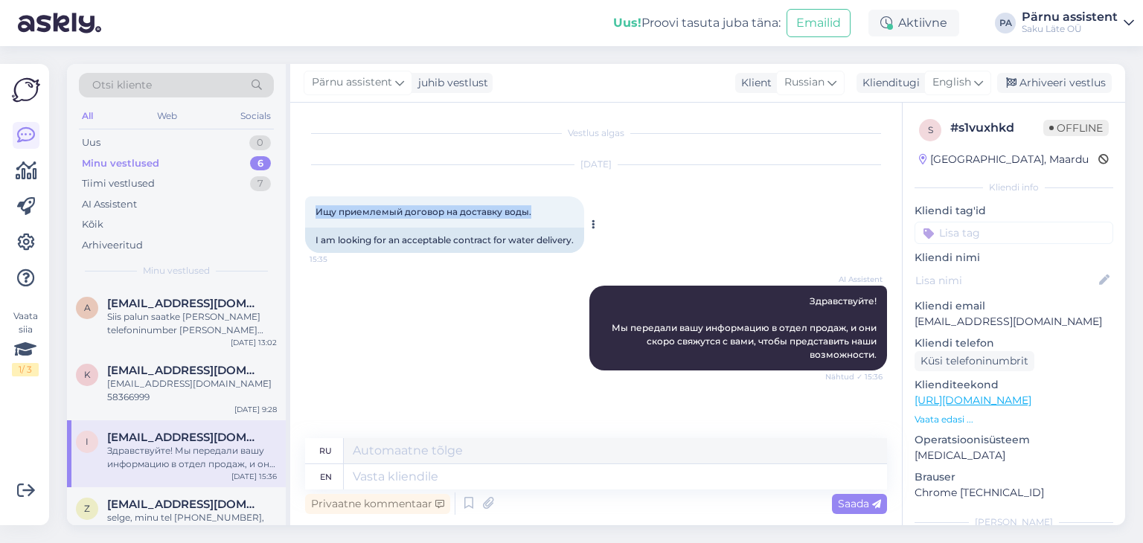
drag, startPoint x: 533, startPoint y: 211, endPoint x: 315, endPoint y: 205, distance: 218.1
click at [315, 205] on div "Ищу приемлемый договор на доставку воды. 15:35" at bounding box center [444, 211] width 279 height 31
copy span "Ищу приемлемый договор на доставку воды."
drag, startPoint x: 1001, startPoint y: 322, endPoint x: 913, endPoint y: 324, distance: 87.8
click at [913, 324] on div "s # s1vuxhkd Offline [GEOGRAPHIC_DATA], Maardu Kliendi info Kliendi tag'id Klie…" at bounding box center [1013, 408] width 222 height 611
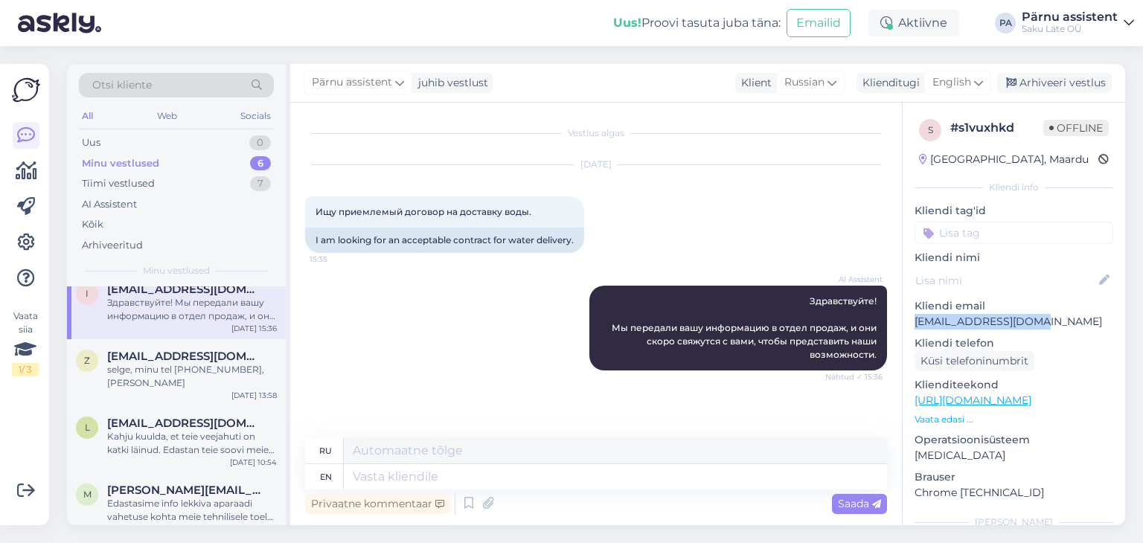
scroll to position [149, 0]
click at [158, 373] on div "selge, minu tel [PHONE_NUMBER], [PERSON_NAME]" at bounding box center [192, 375] width 170 height 27
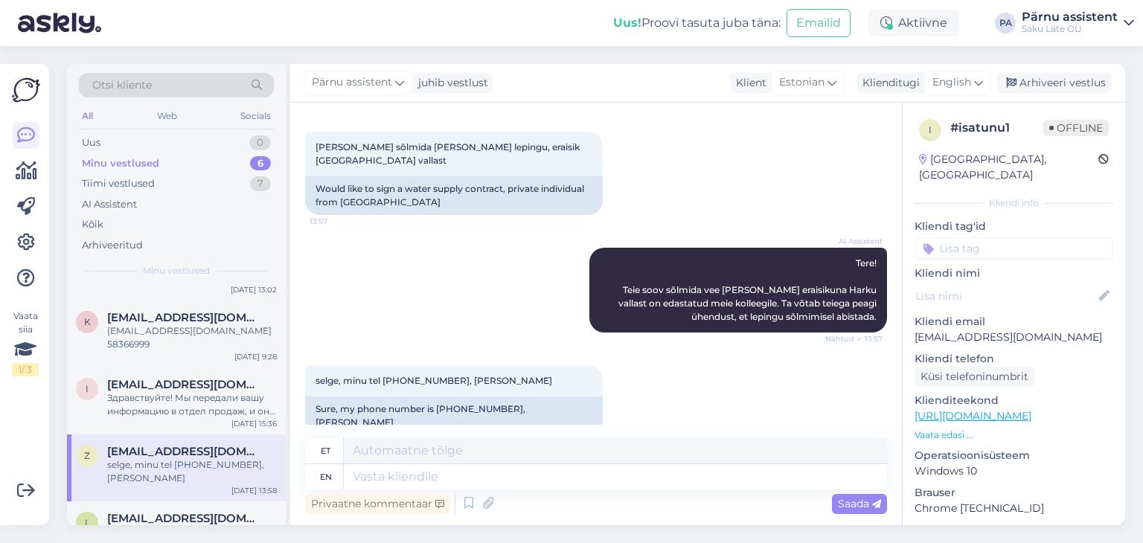
scroll to position [0, 0]
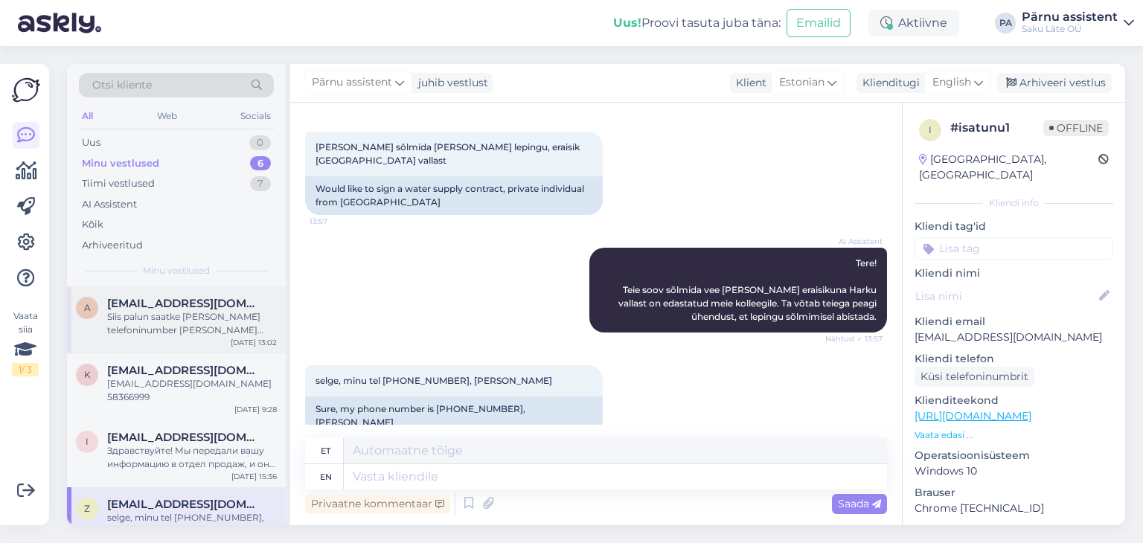
click at [158, 320] on div "Siis palun saatke [PERSON_NAME] telefoninumber [PERSON_NAME] aadress, et müügie…" at bounding box center [192, 323] width 170 height 27
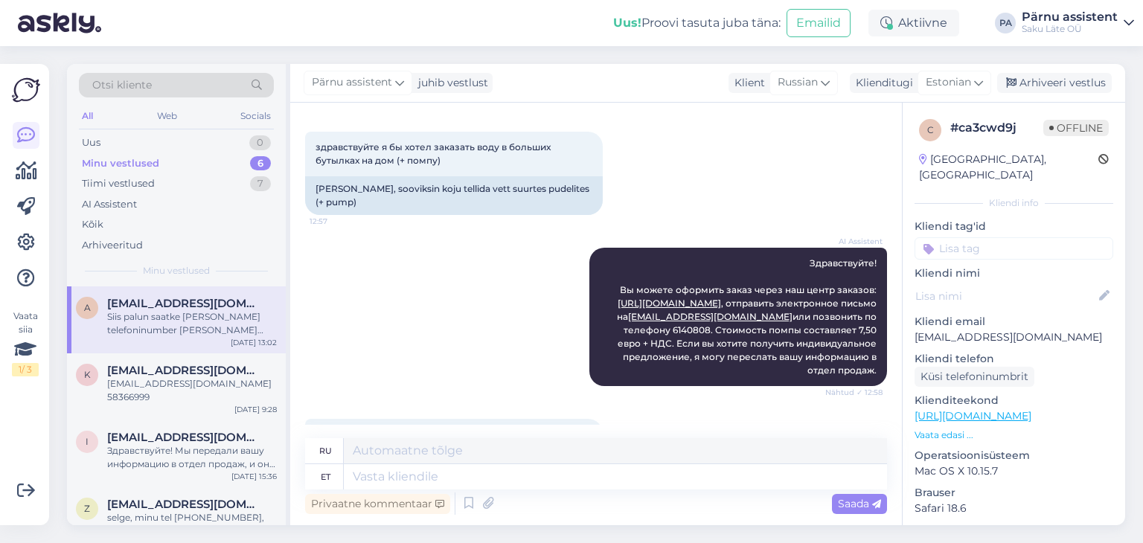
scroll to position [466, 0]
